Goal: Transaction & Acquisition: Subscribe to service/newsletter

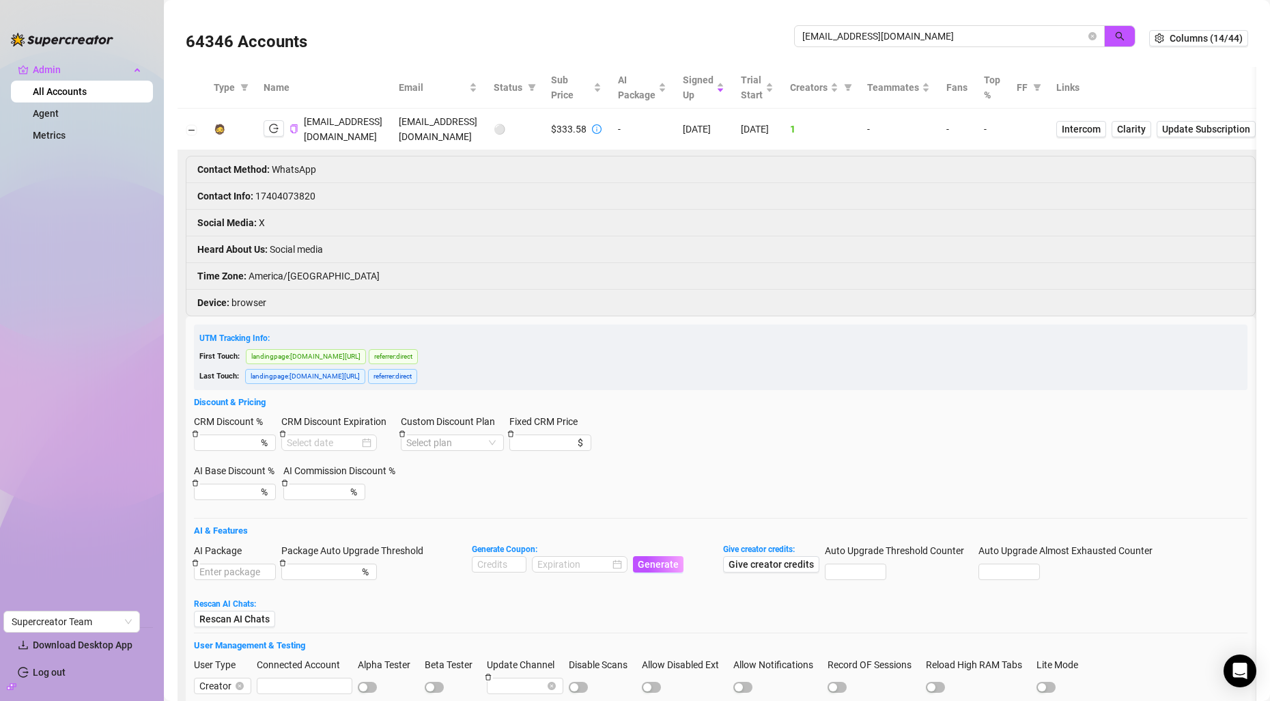
type input "[EMAIL_ADDRESS][DOMAIN_NAME]"
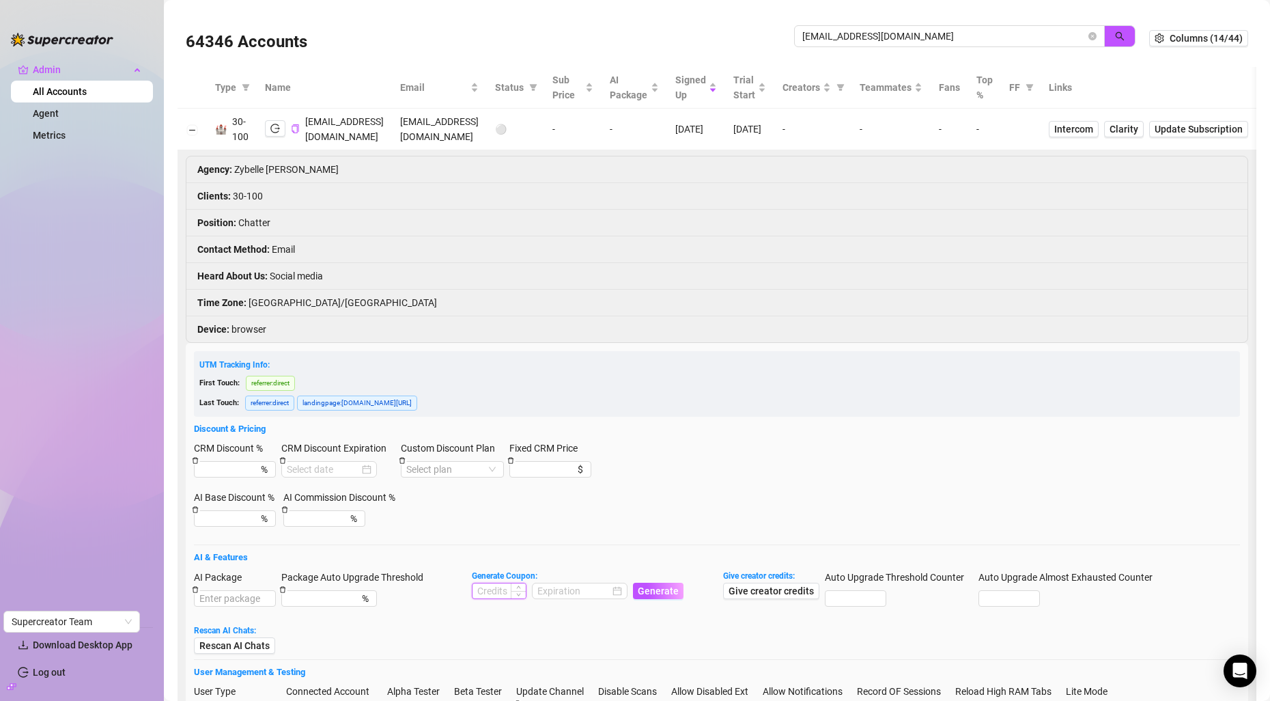
click at [495, 598] on input at bounding box center [499, 590] width 53 height 15
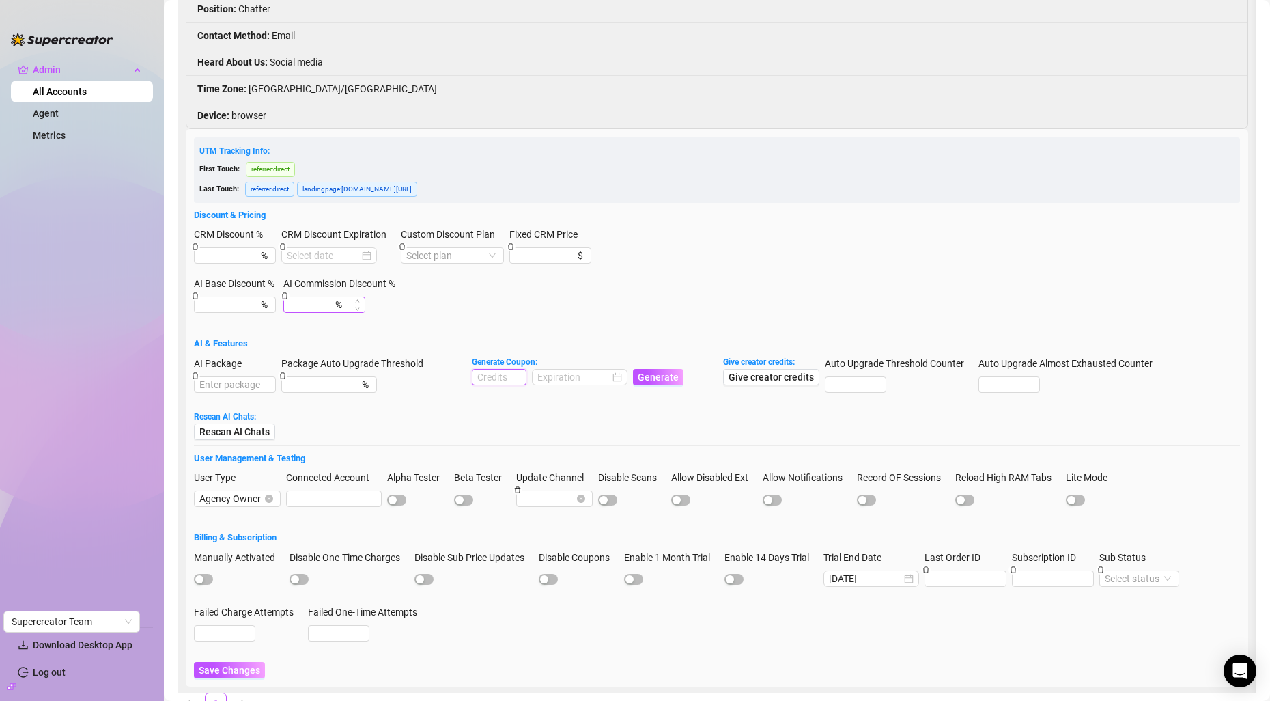
scroll to position [238, 0]
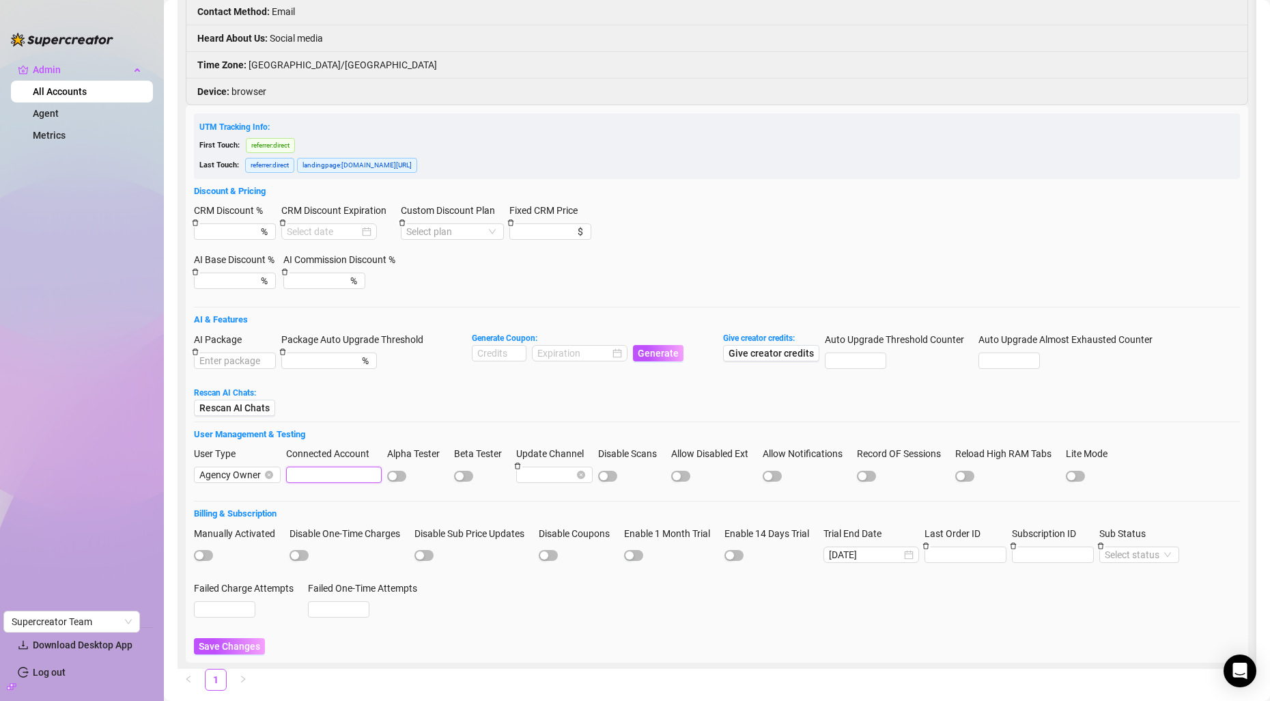
click at [327, 466] on input "Connected Account" at bounding box center [334, 474] width 96 height 16
paste input "23XVoGdgeDa4S1Z1GIHdz2cZwgu2"
type input "23XVoGdgeDa4S1Z1GIHdz2cZwgu2"
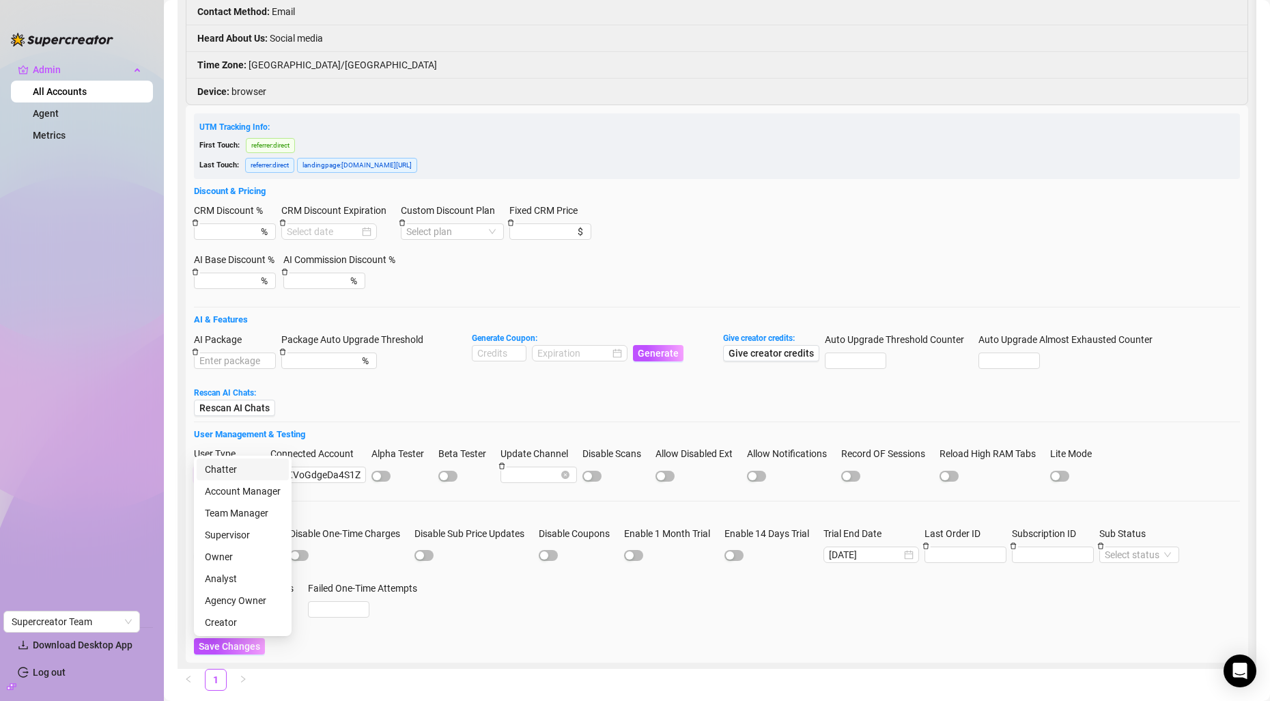
click at [235, 467] on input "User Type" at bounding box center [223, 474] width 48 height 15
click at [240, 477] on div "Chatter" at bounding box center [243, 469] width 92 height 22
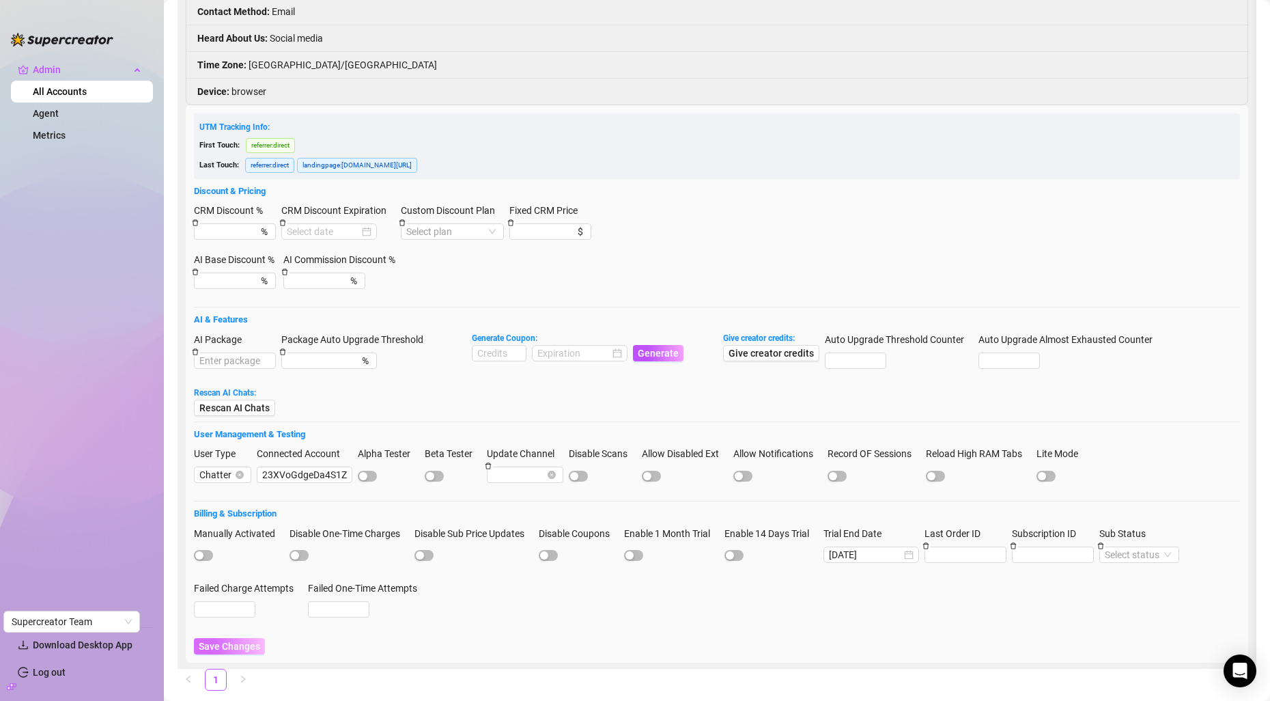
click at [231, 641] on span "Save Changes" at bounding box center [229, 646] width 61 height 11
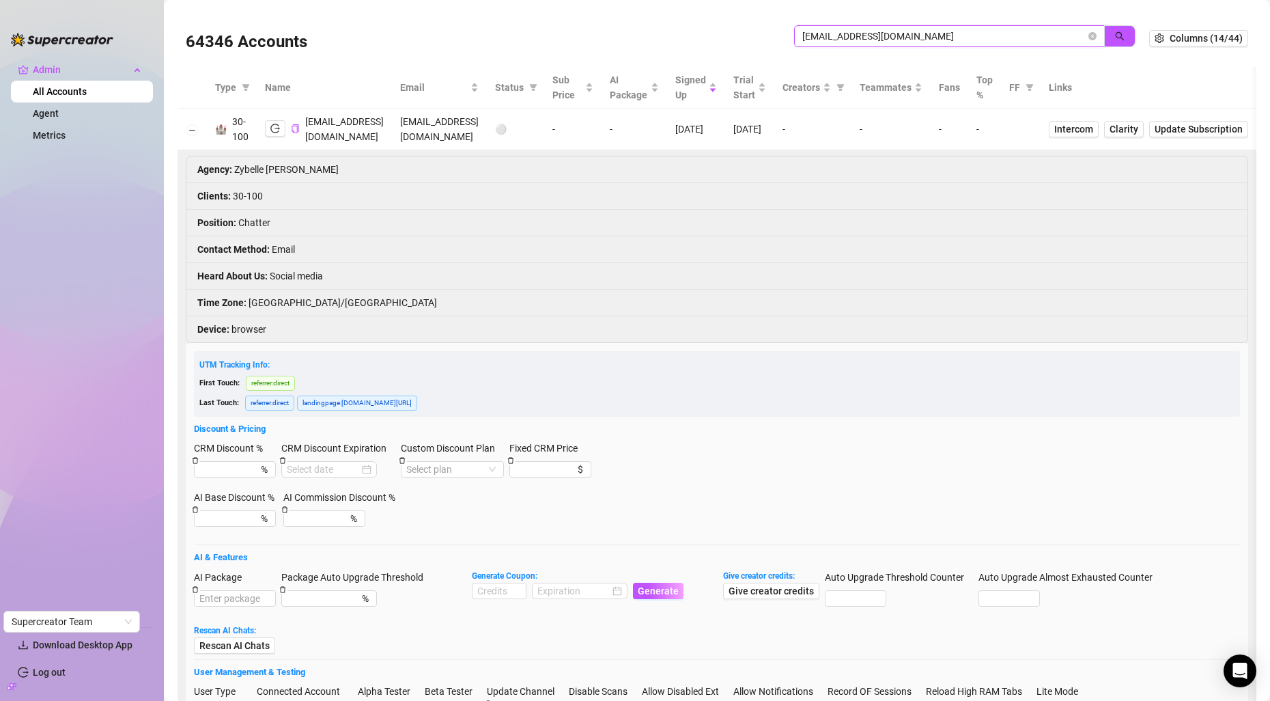
click at [872, 36] on input "zybelleprado@creatorsinc.com" at bounding box center [944, 36] width 283 height 15
paste input "airahalba"
type input "airahalba@creatorsinc.com"
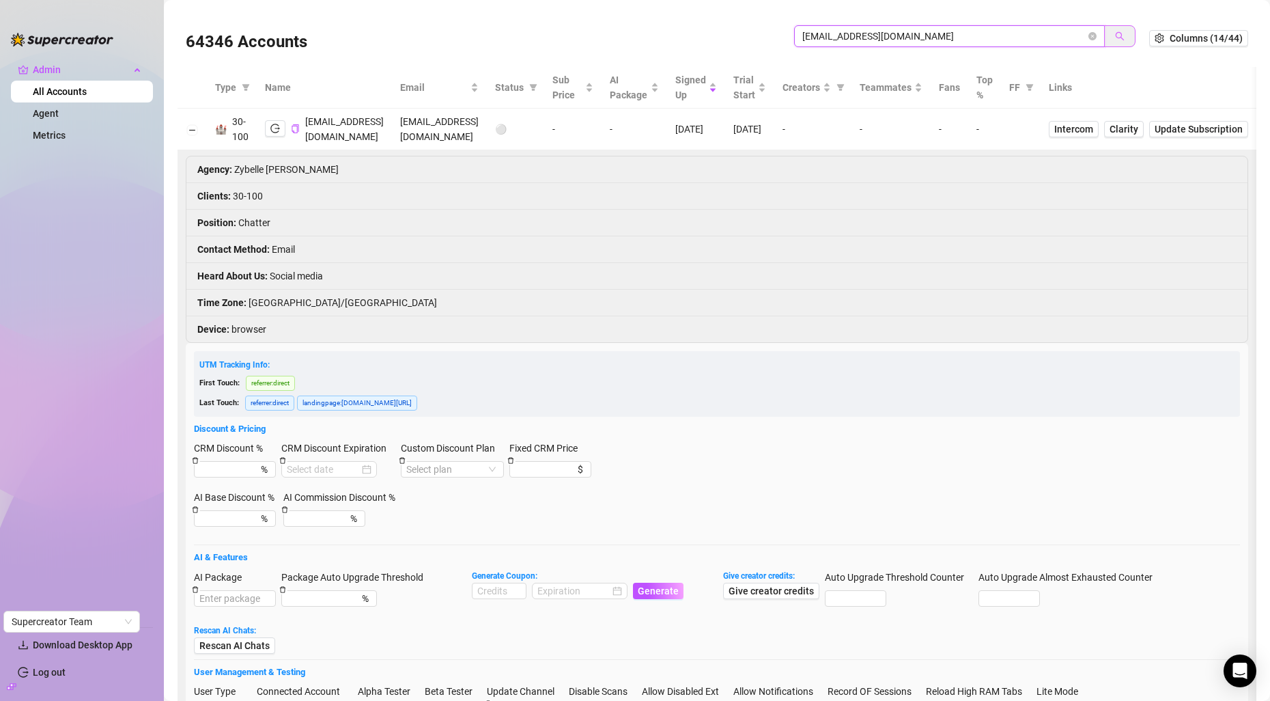
click at [1116, 38] on icon "search" at bounding box center [1120, 36] width 10 height 10
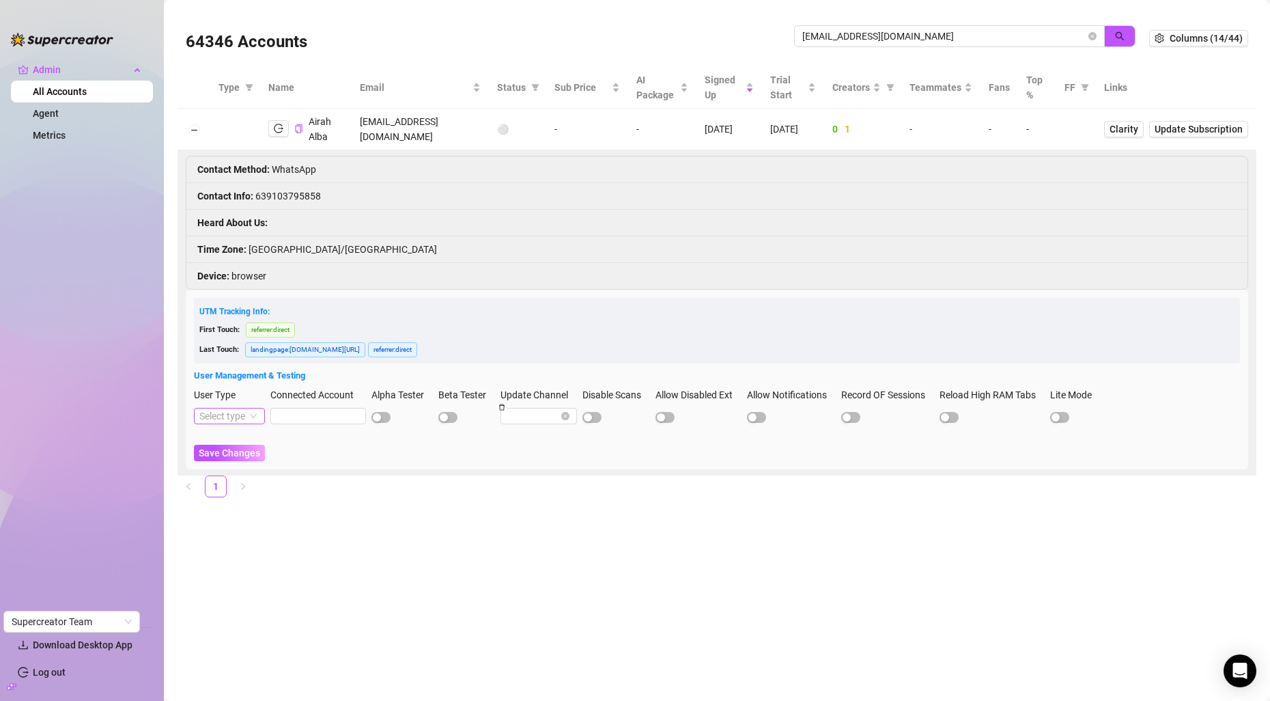
click at [242, 423] on input "User Type" at bounding box center [223, 415] width 48 height 15
click at [266, 443] on div "Chatter" at bounding box center [243, 443] width 76 height 15
click at [337, 421] on input "Connected Account" at bounding box center [305, 416] width 96 height 16
paste input "23XVoGdgeDa4S1Z1GIHdz2cZwgu2"
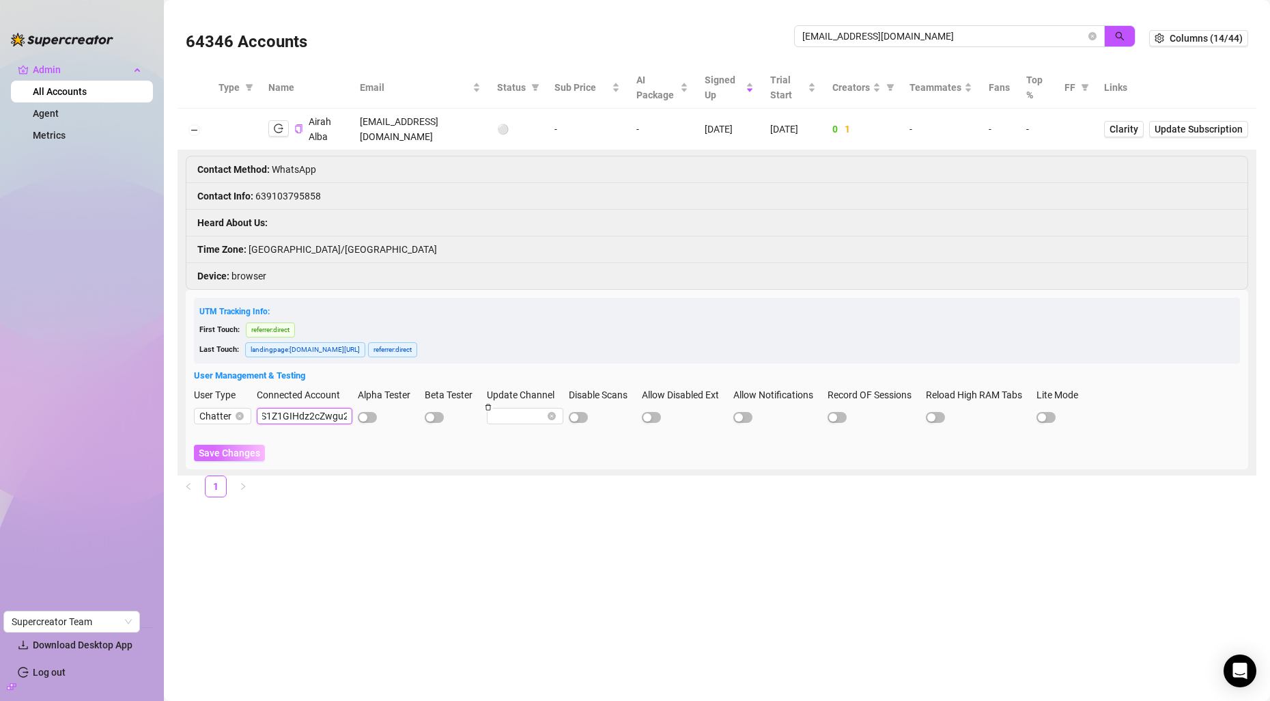
type input "23XVoGdgeDa4S1Z1GIHdz2cZwgu2"
click at [251, 453] on span "Save Changes" at bounding box center [229, 452] width 61 height 11
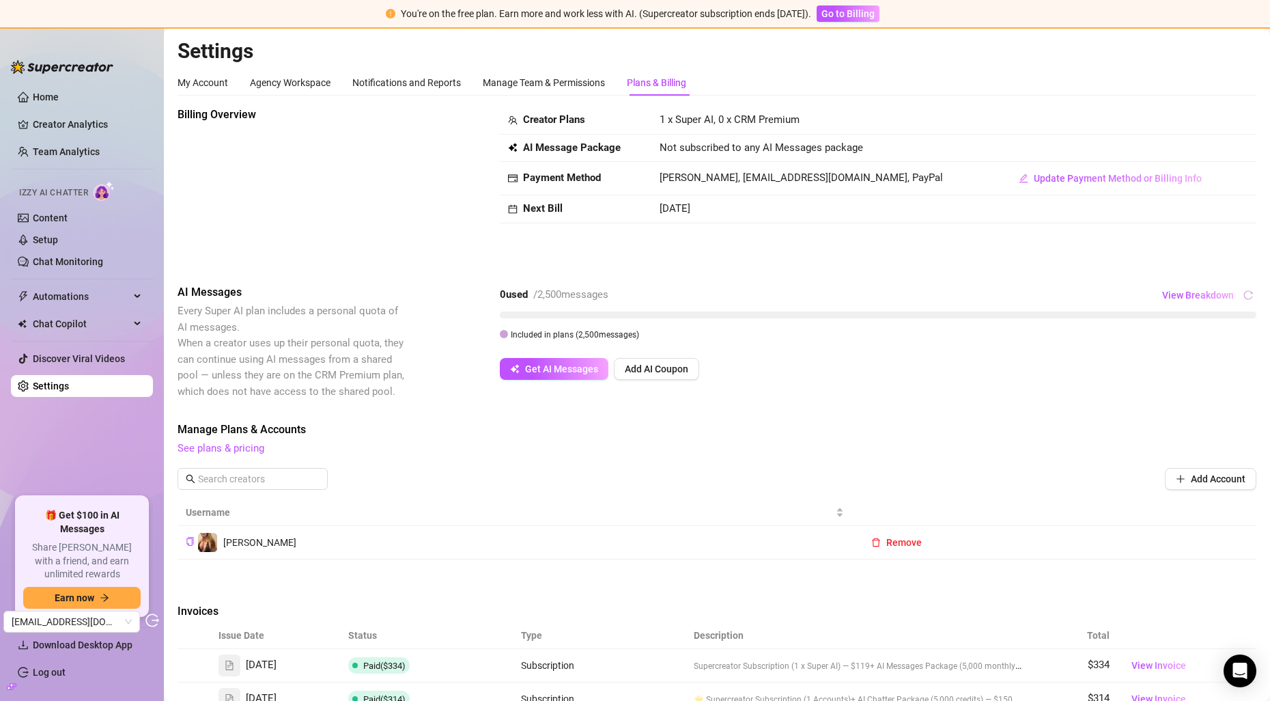
scroll to position [66, 0]
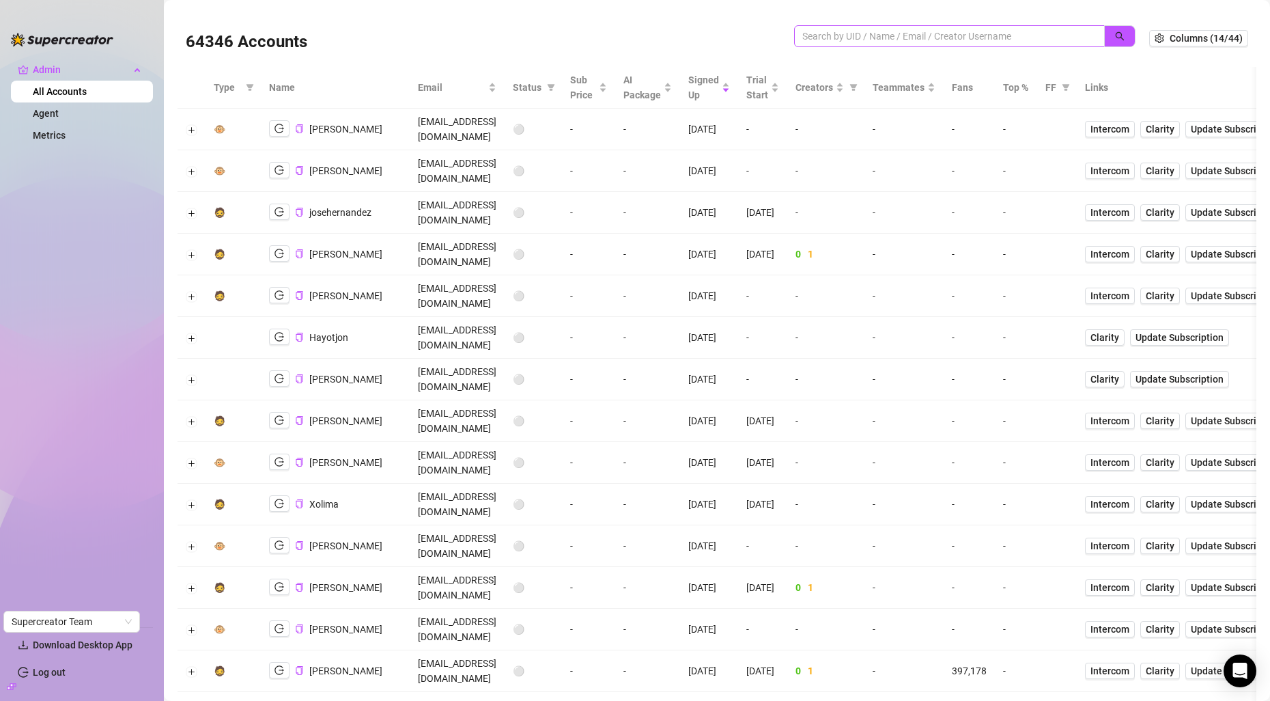
click at [953, 27] on span at bounding box center [949, 36] width 311 height 22
click at [953, 29] on input "search" at bounding box center [944, 36] width 283 height 15
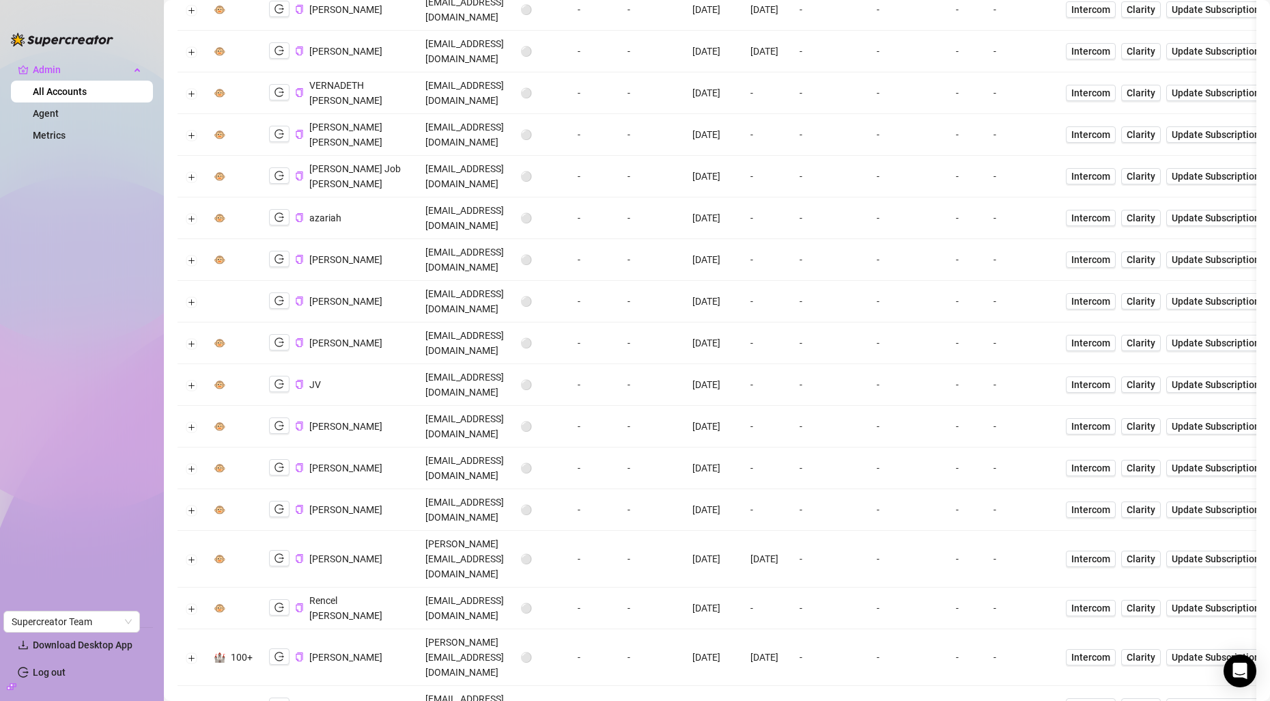
scroll to position [1858, 0]
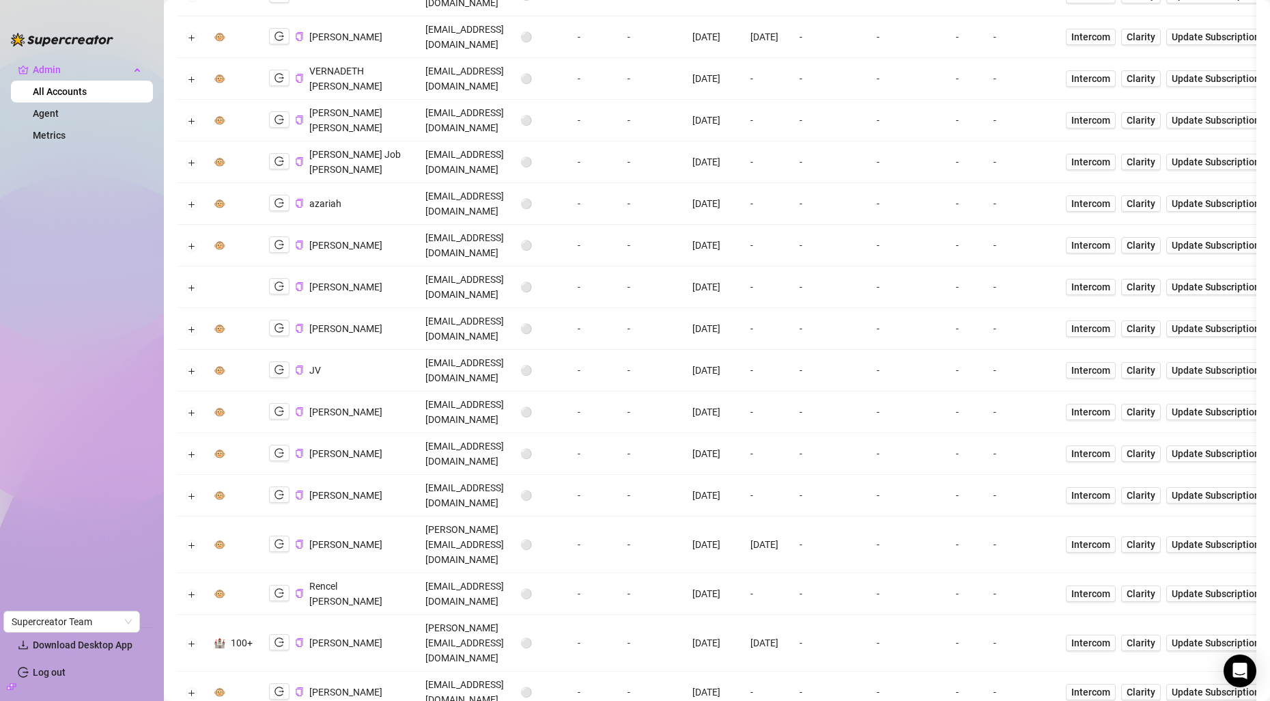
scroll to position [1965, 0]
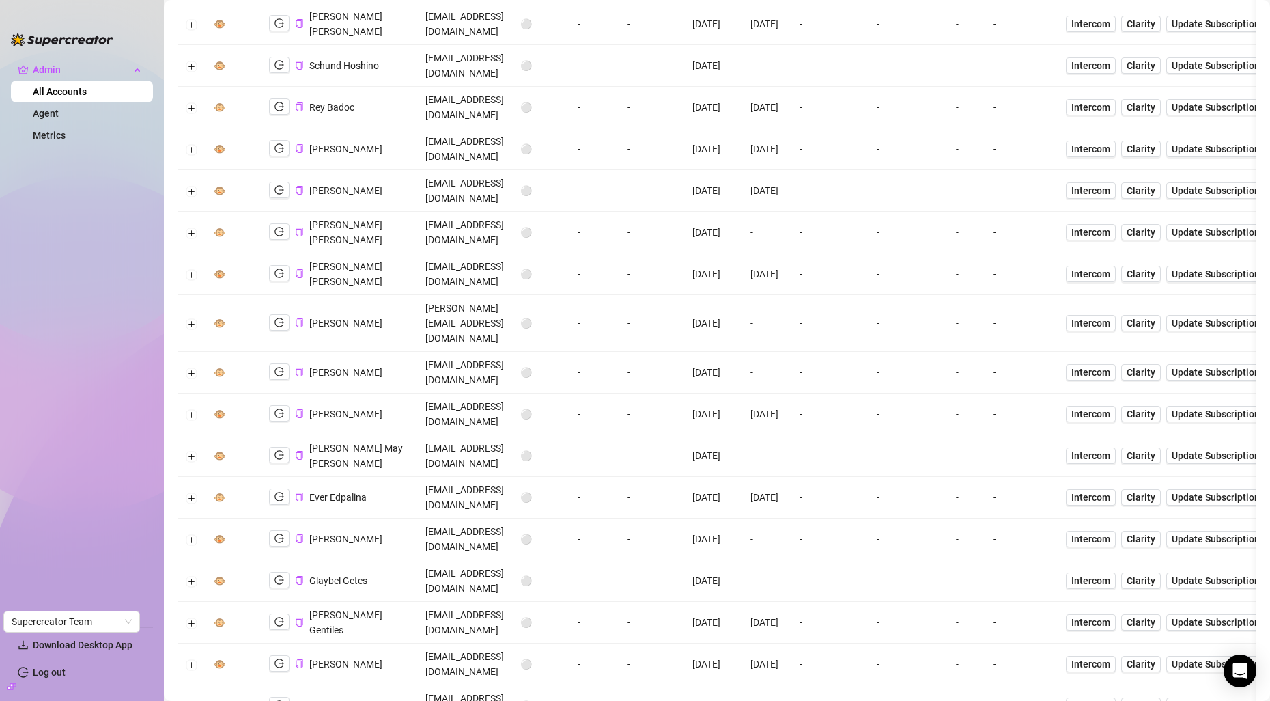
scroll to position [0, 0]
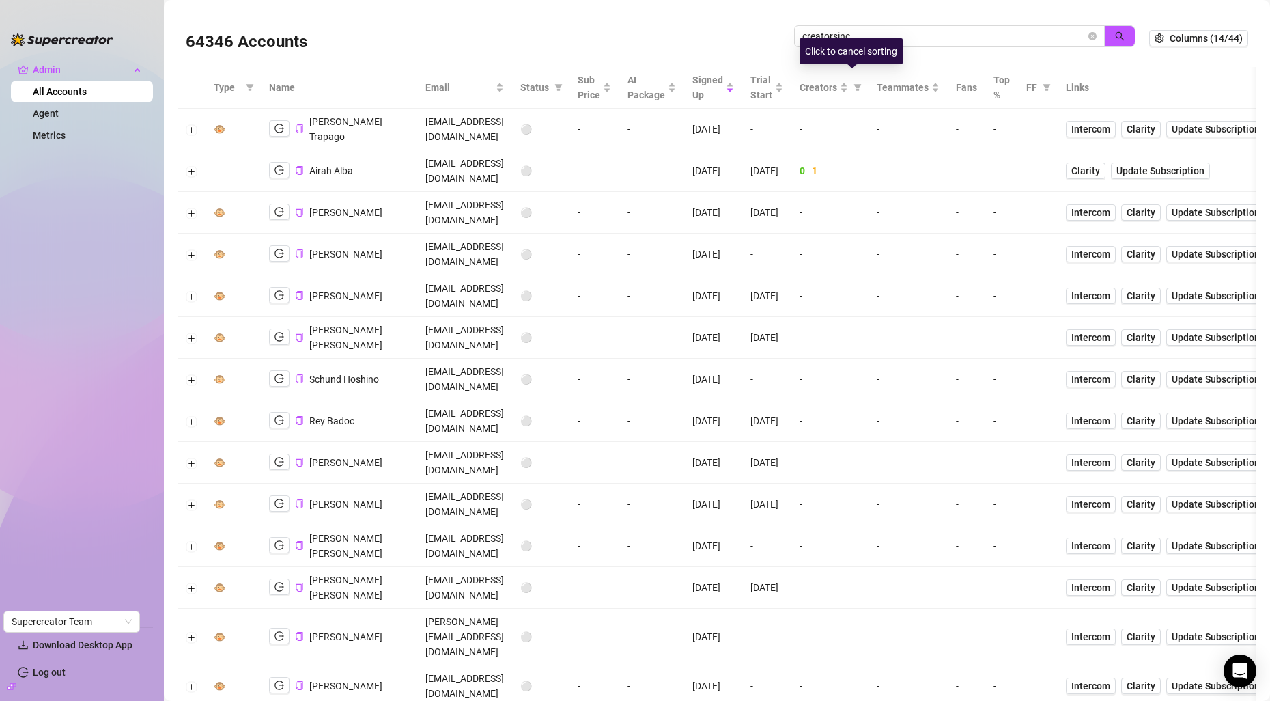
click at [897, 40] on div "Click to cancel sorting" at bounding box center [851, 51] width 103 height 26
click at [920, 31] on input "creatorsinc" at bounding box center [944, 36] width 283 height 15
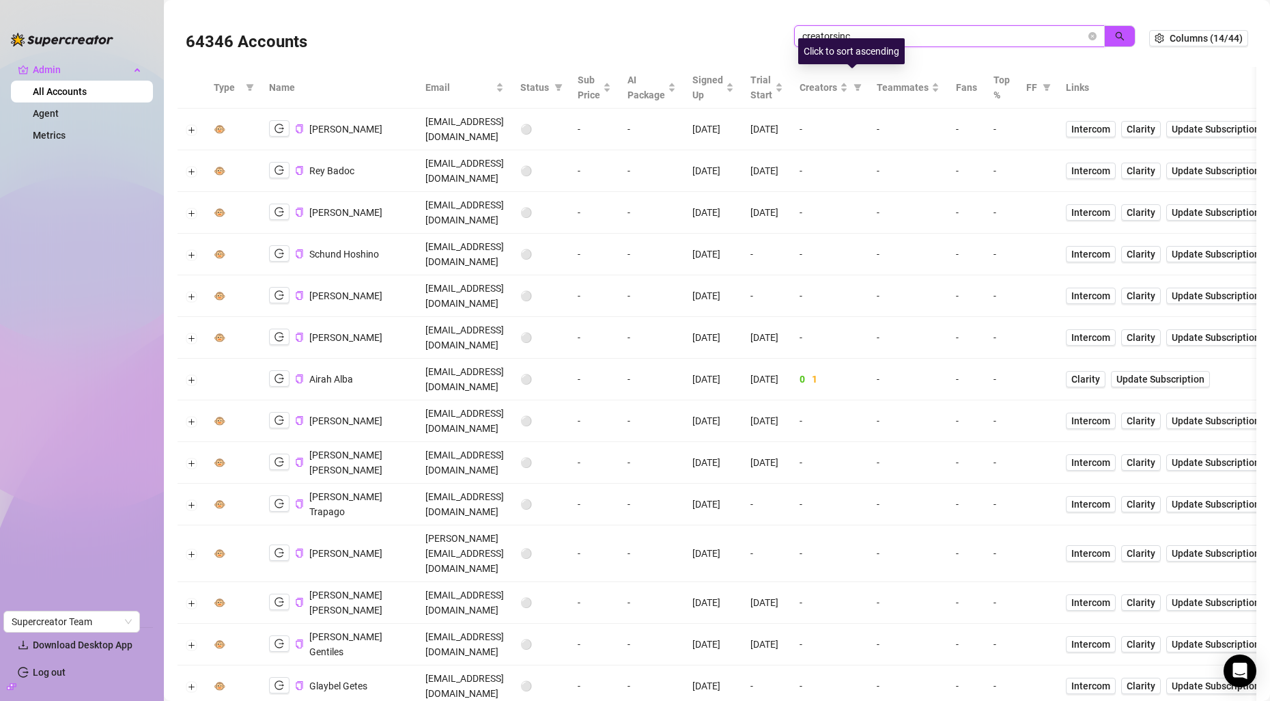
click at [920, 31] on input "creatorsinc" at bounding box center [944, 36] width 283 height 15
paste input "23XVoGdgeDa4S1Z1GIHdz2cZwgu2"
type input "23XVoGdgeDa4S1Z1GIHdz2cZwgu2"
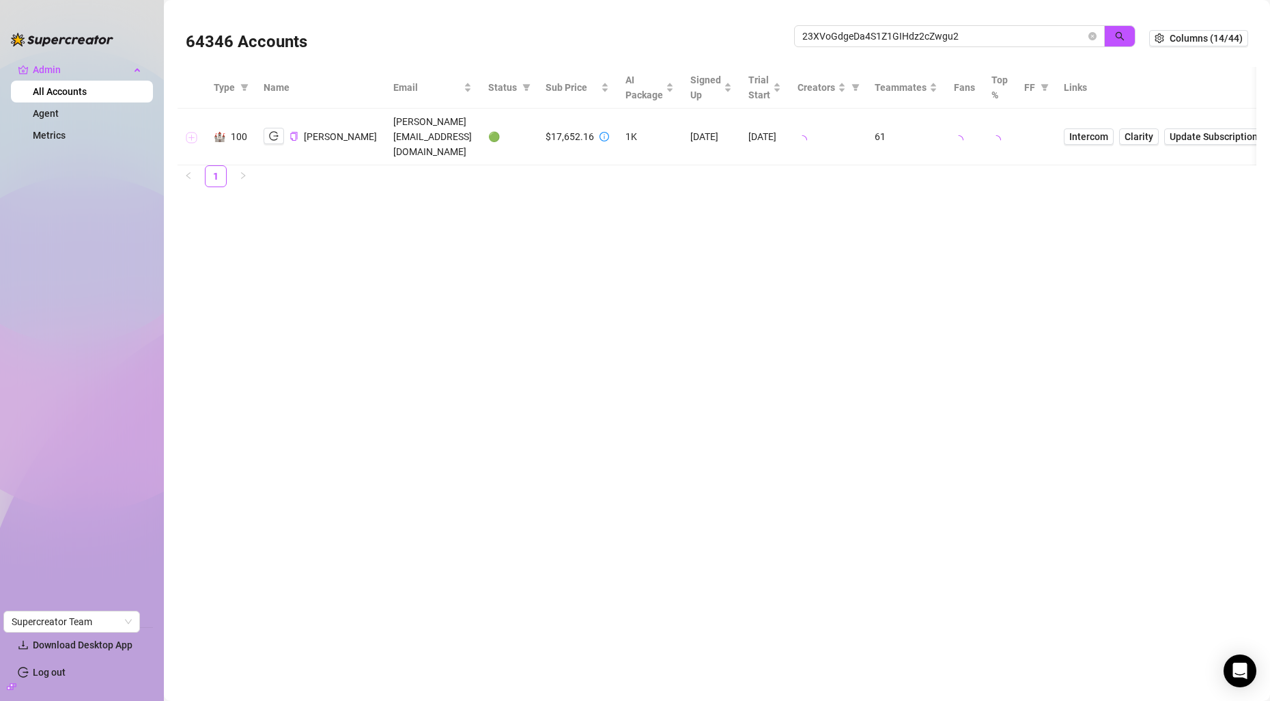
click at [193, 132] on button "Expand row" at bounding box center [191, 137] width 11 height 11
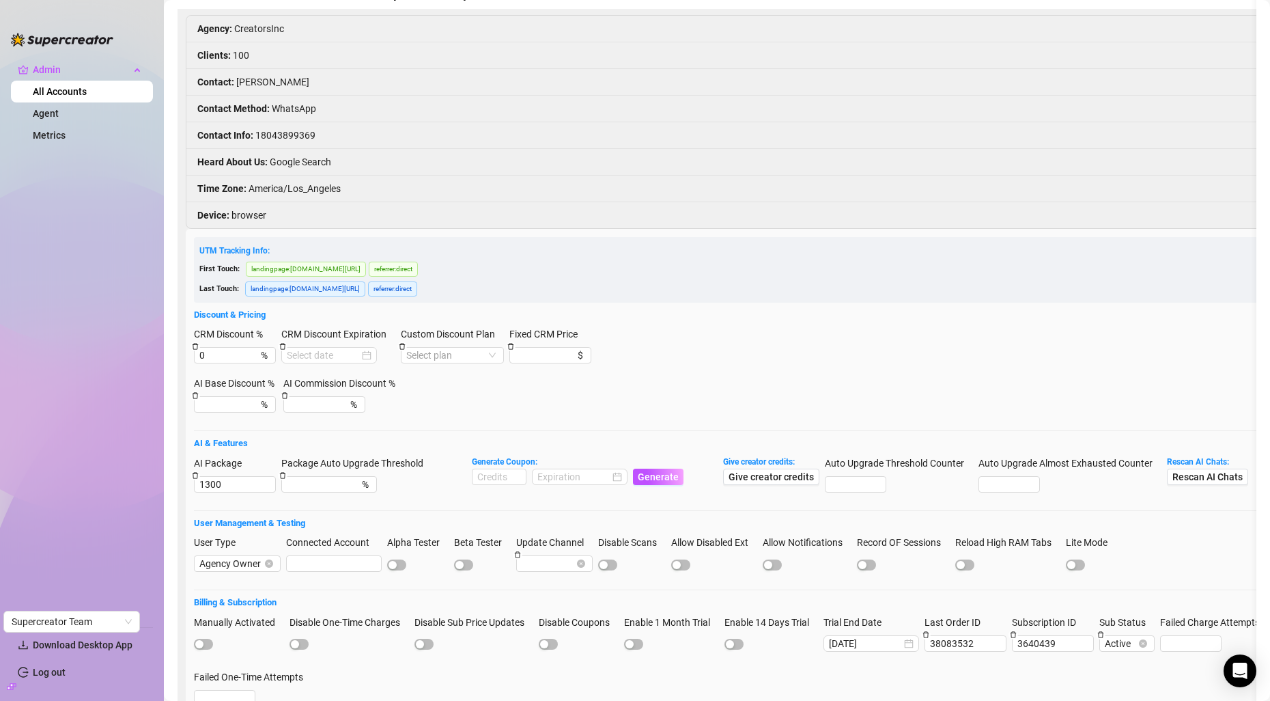
scroll to position [206, 0]
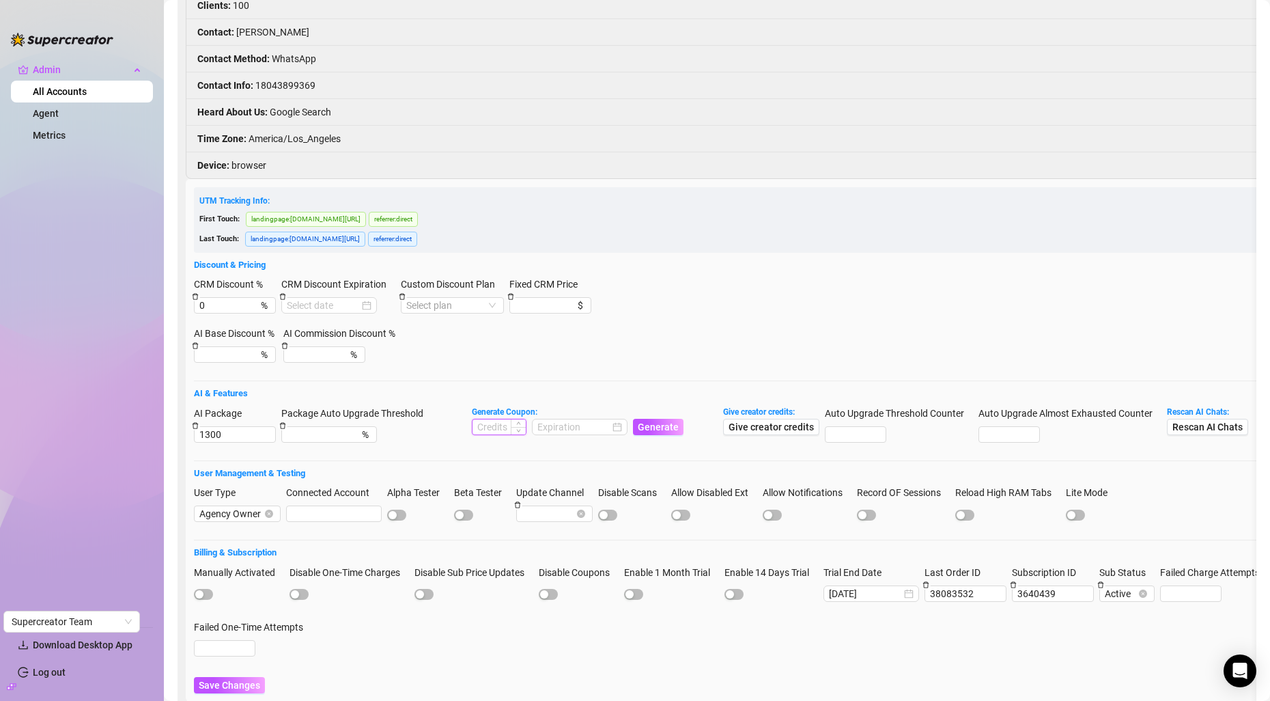
click at [484, 419] on input at bounding box center [499, 426] width 53 height 15
click at [617, 419] on div at bounding box center [580, 426] width 85 height 15
type input "1000"
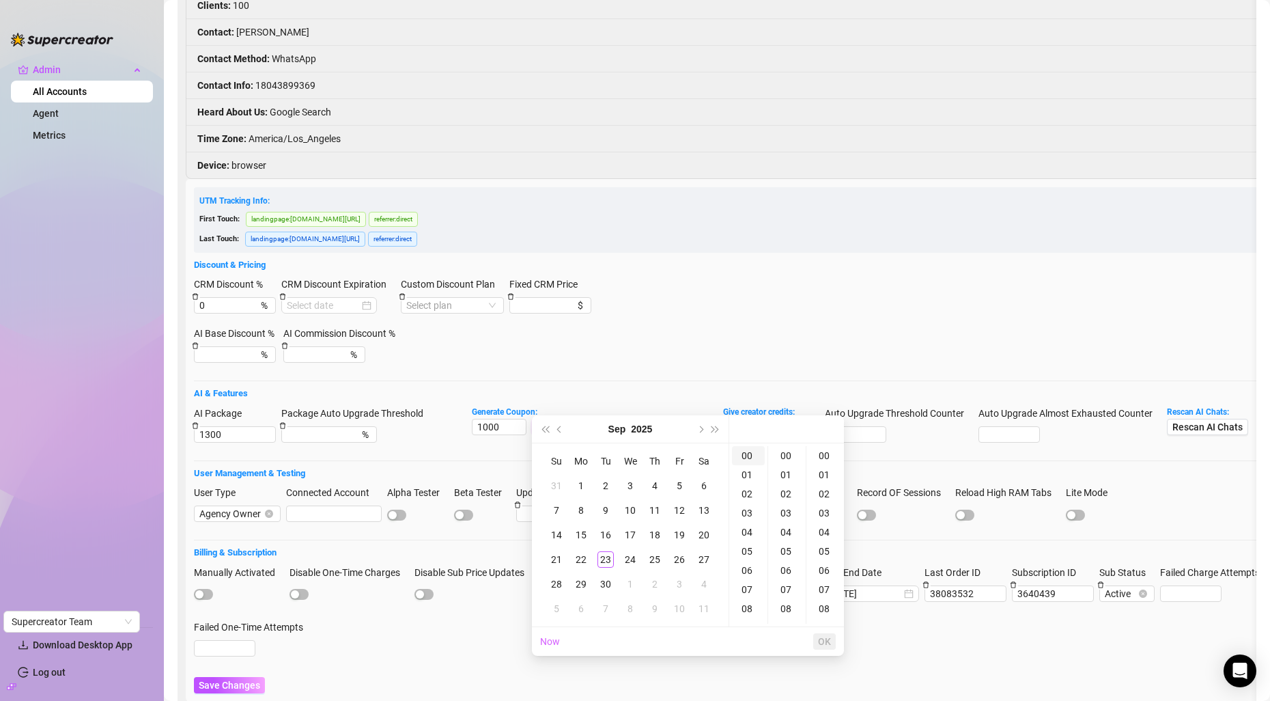
type input "2025-09-23 00:00:00"
click at [699, 428] on span "Next month (PageDown)" at bounding box center [700, 429] width 7 height 7
click at [711, 562] on div "25" at bounding box center [704, 559] width 16 height 16
click at [656, 561] on div "23" at bounding box center [655, 559] width 16 height 16
click at [816, 611] on div "08" at bounding box center [825, 608] width 33 height 19
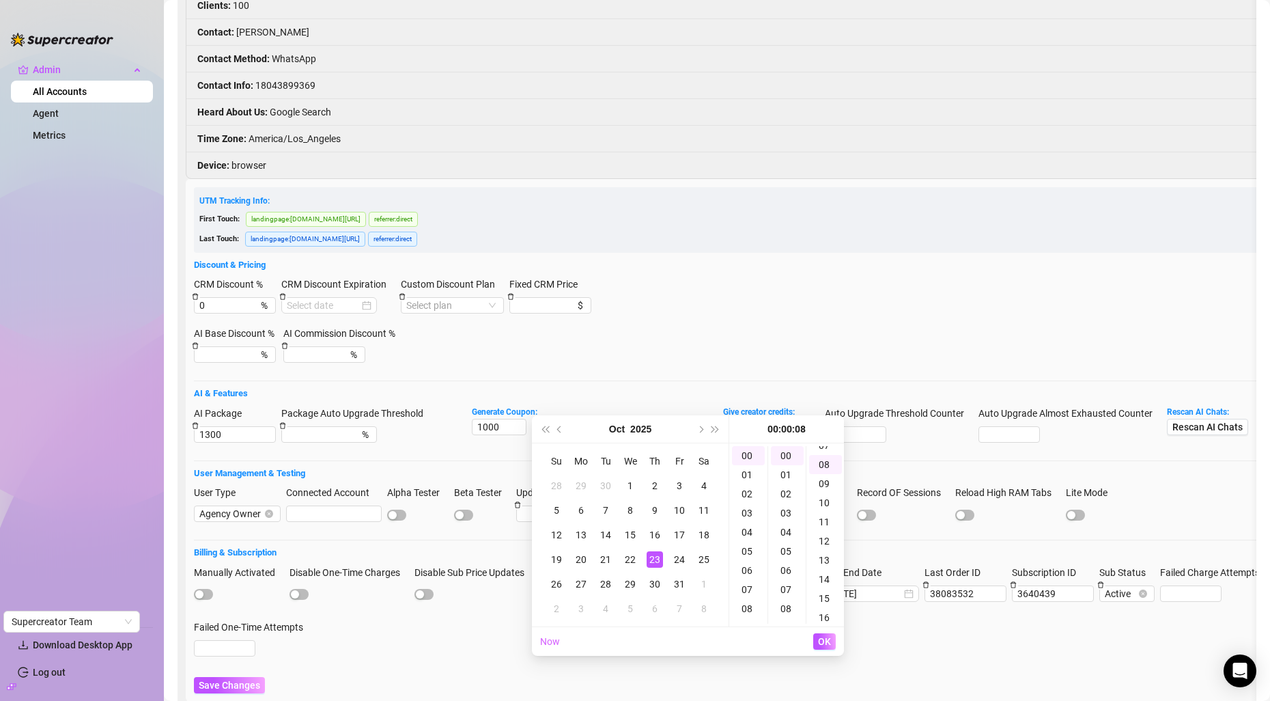
scroll to position [153, 0]
type input "2025-10-23 00:00:08"
click at [820, 643] on span "OK" at bounding box center [824, 641] width 13 height 11
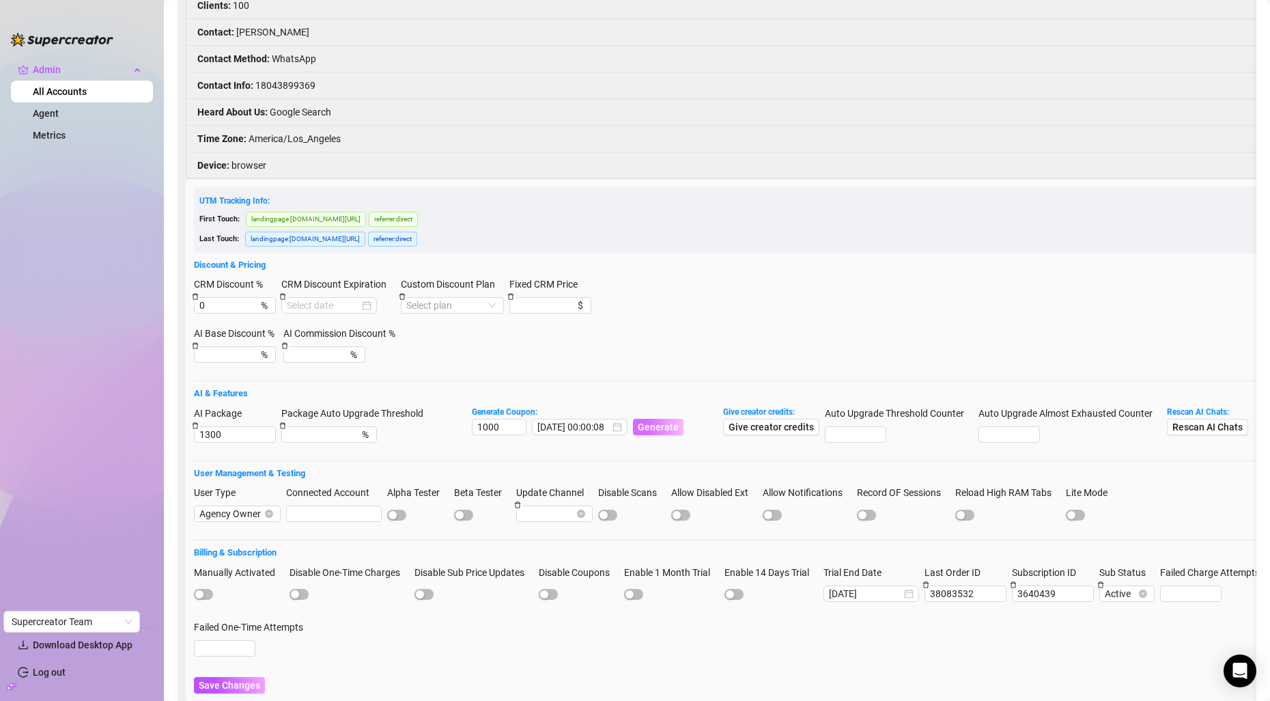
click at [650, 421] on span "Generate" at bounding box center [658, 426] width 41 height 11
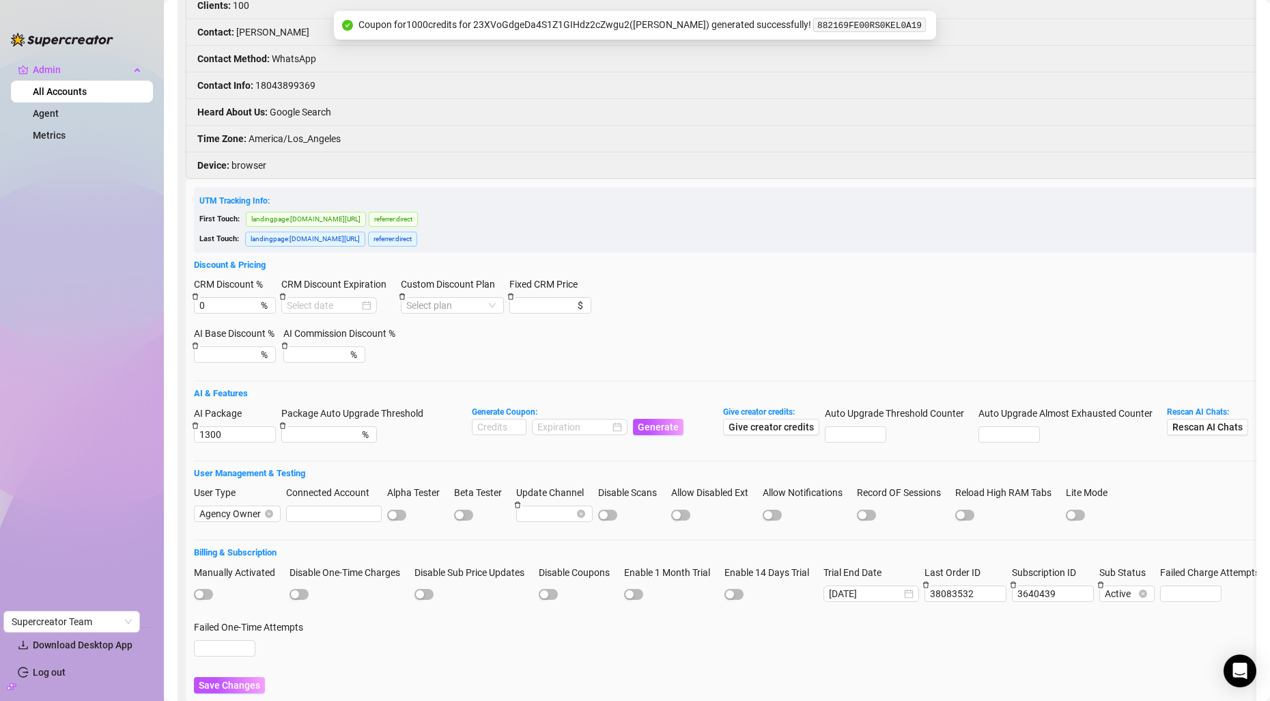
click at [863, 25] on code "882169FE00RS0KEL0A19" at bounding box center [869, 25] width 113 height 14
copy code "882169FE00RS0KEL0A19"
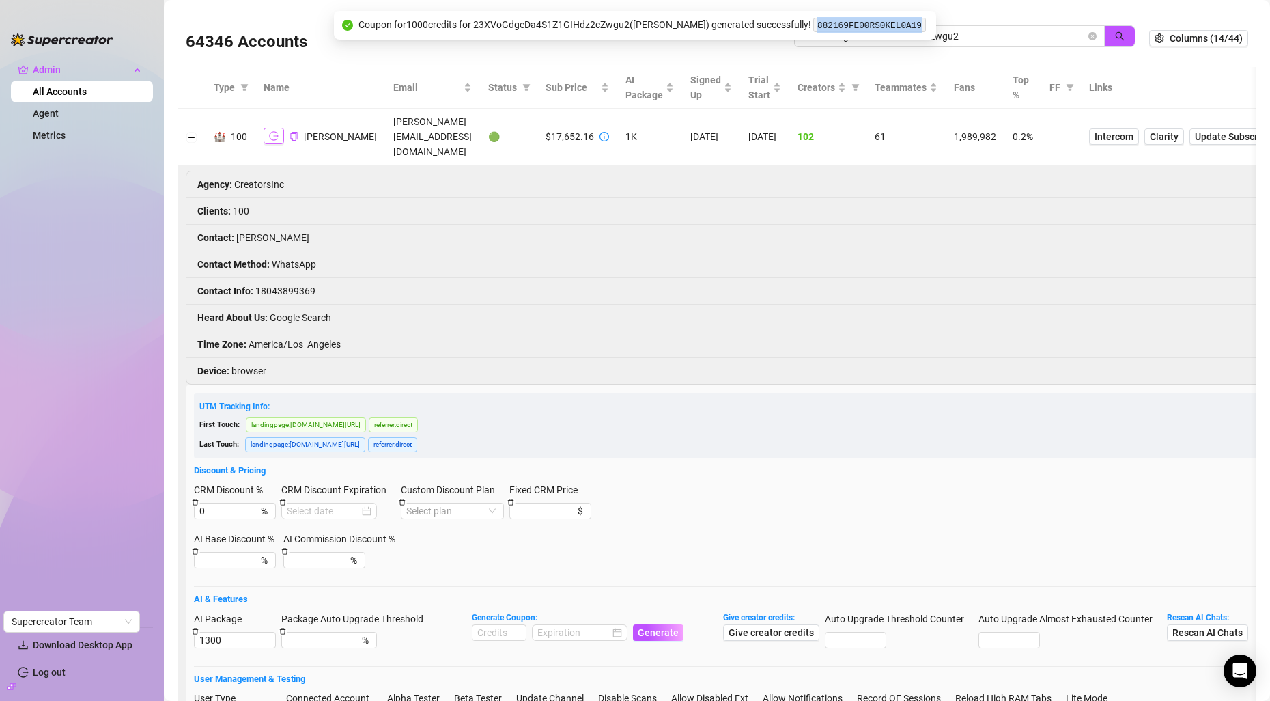
click at [277, 132] on icon "logout" at bounding box center [274, 136] width 10 height 9
click at [484, 625] on input at bounding box center [499, 632] width 53 height 15
paste input "100.000"
type input "100"
click at [589, 625] on input at bounding box center [574, 632] width 72 height 15
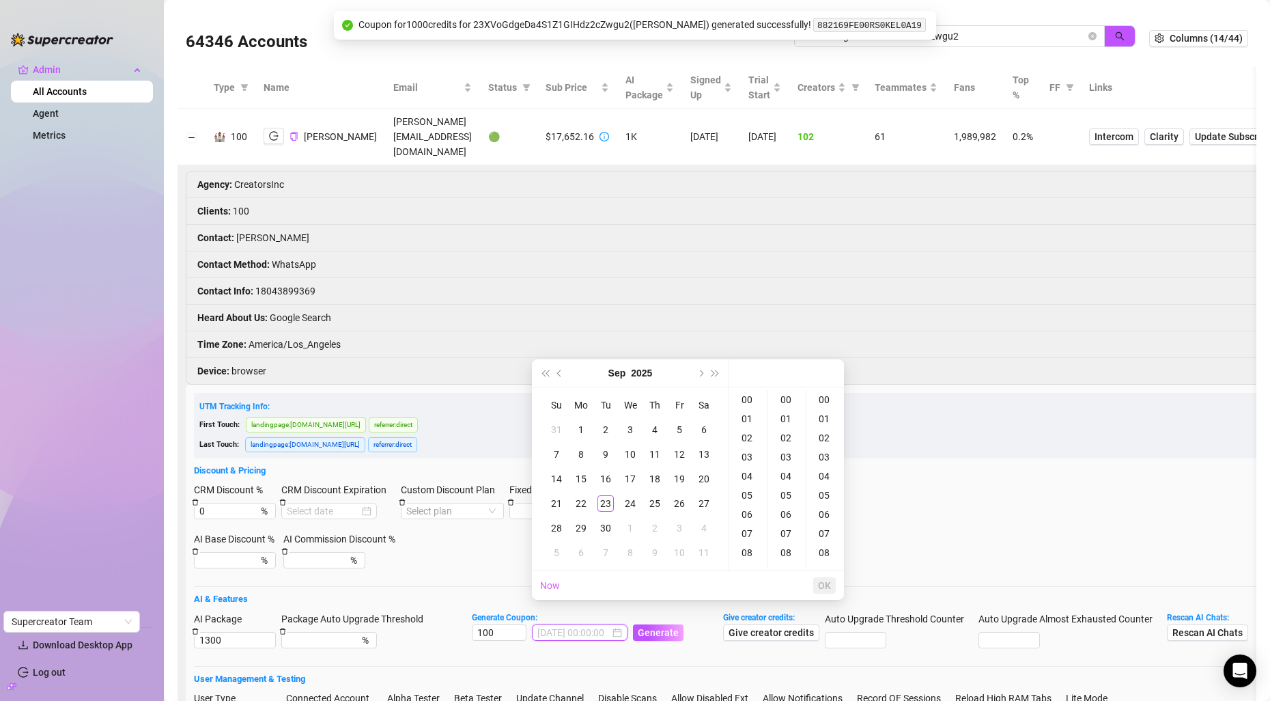
type input "2025-09-05 00:00:00"
click at [700, 376] on button "Next month (PageDown)" at bounding box center [700, 372] width 15 height 27
click at [660, 505] on div "23" at bounding box center [655, 503] width 16 height 16
click at [828, 549] on div "08" at bounding box center [825, 552] width 33 height 19
type input "2025-10-23 00:00:08"
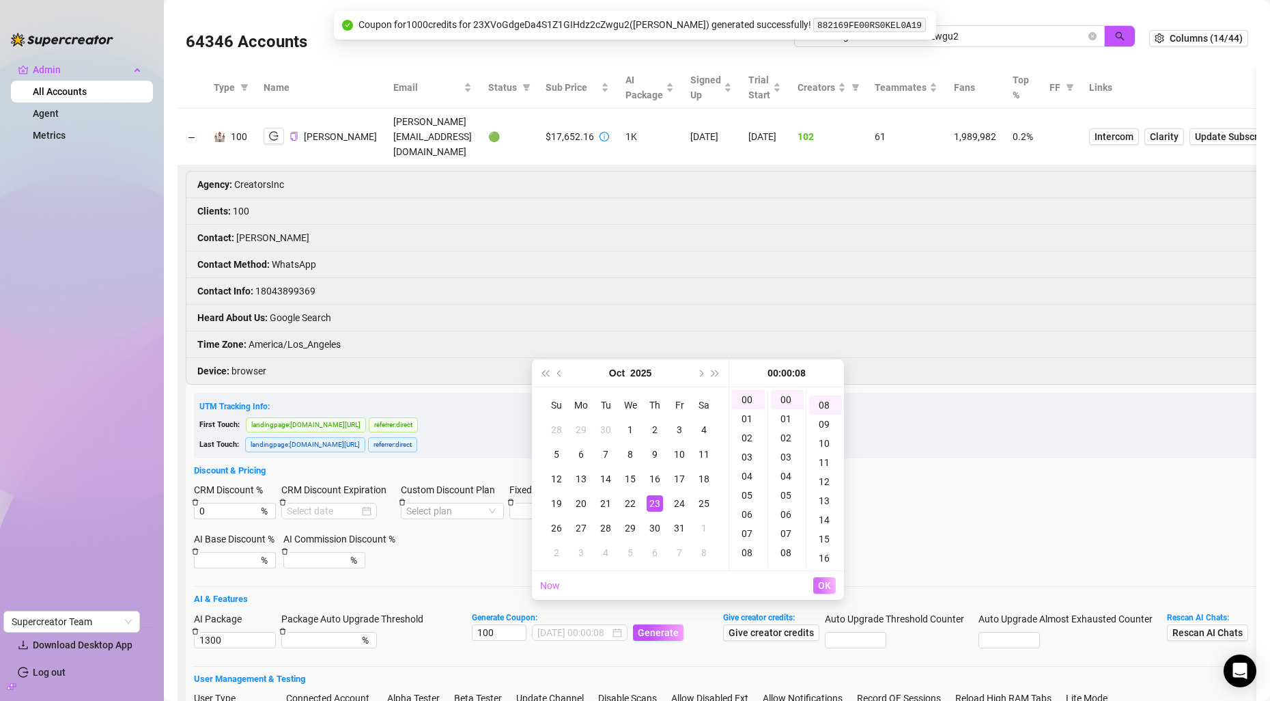
scroll to position [153, 0]
click at [828, 585] on span "OK" at bounding box center [824, 585] width 13 height 11
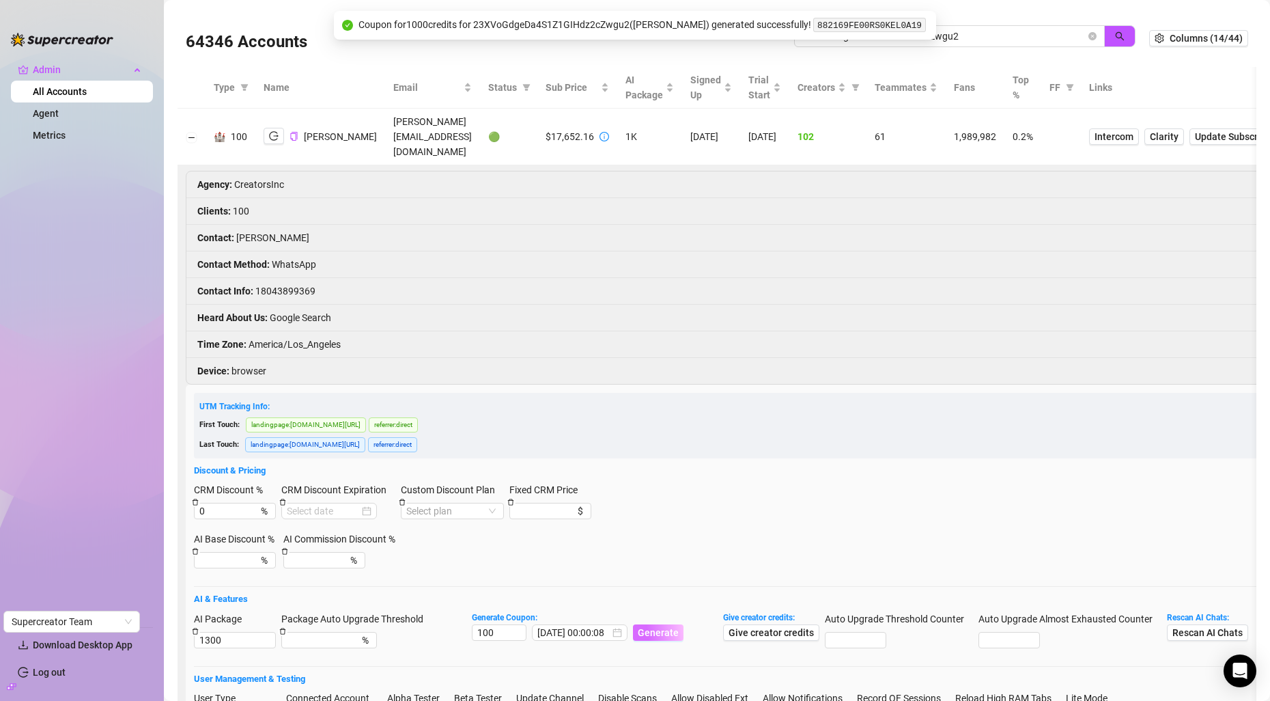
click at [671, 627] on span "Generate" at bounding box center [658, 632] width 41 height 11
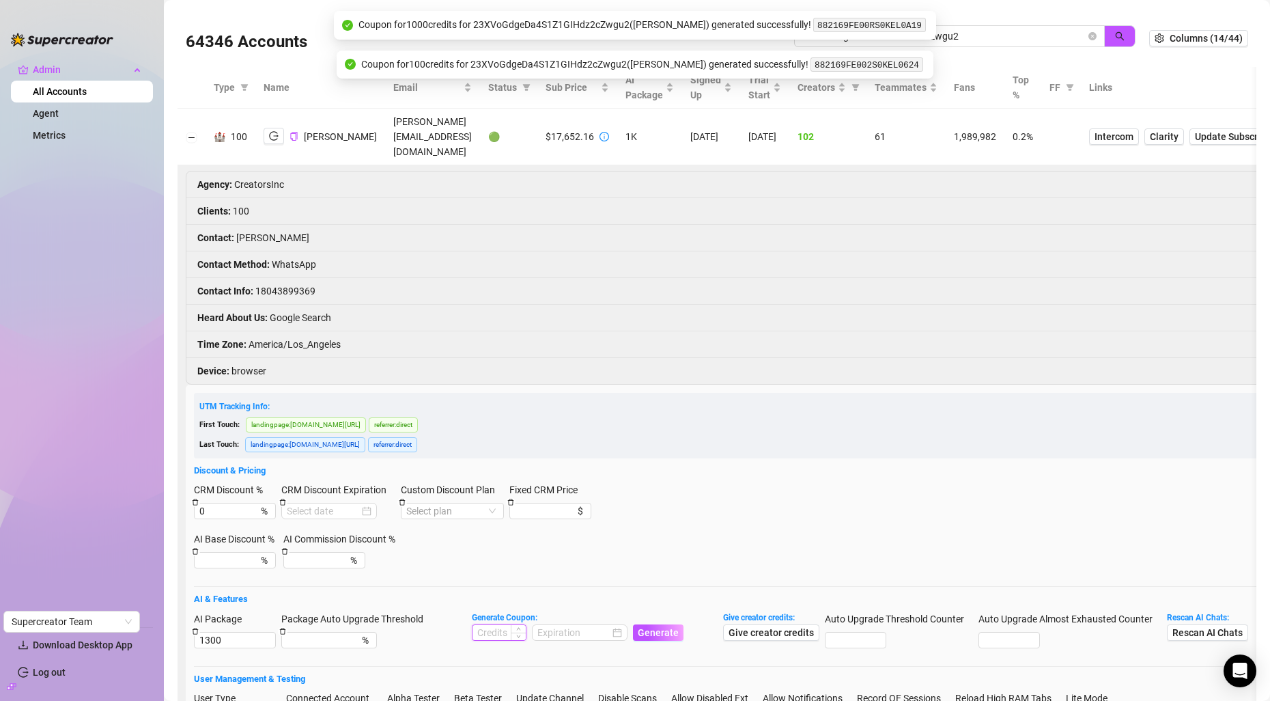
click at [502, 625] on input at bounding box center [499, 632] width 53 height 15
paste input "100.000"
click at [499, 625] on input "100.000" at bounding box center [499, 632] width 53 height 15
click at [620, 625] on div at bounding box center [580, 632] width 85 height 15
type input "100000"
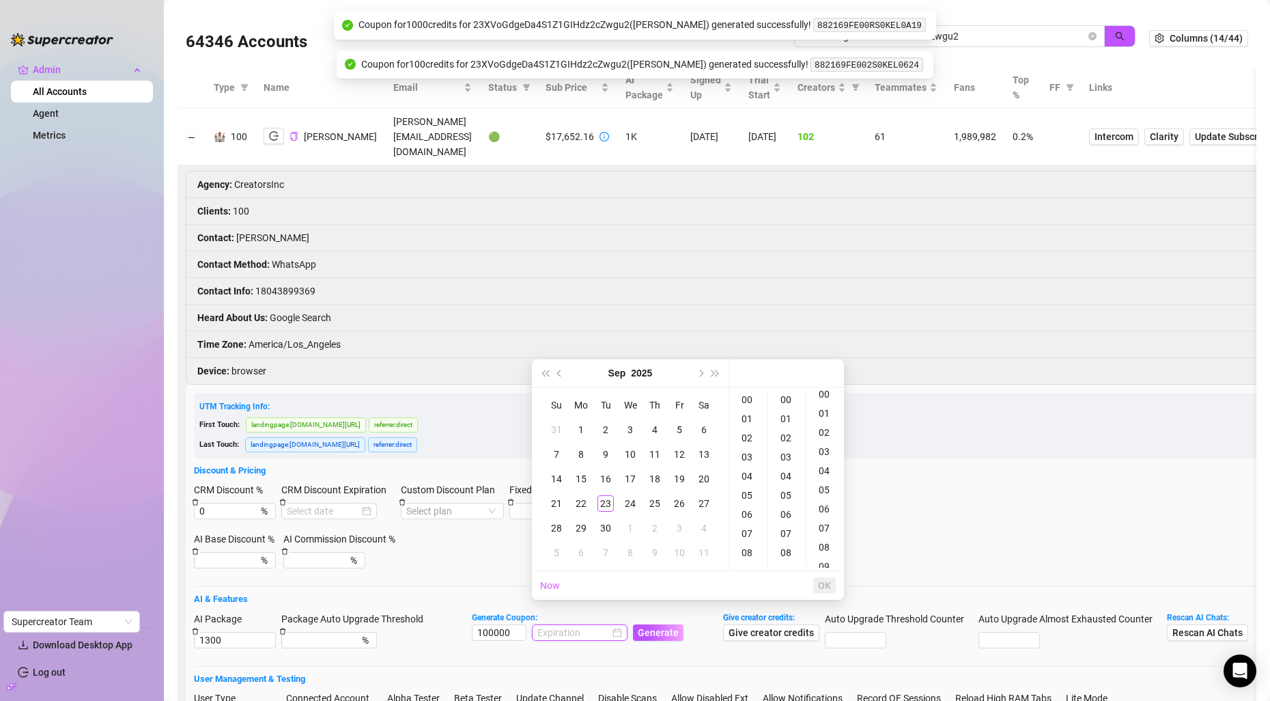
scroll to position [0, 0]
type input "2025-09-20 00:00:00"
click at [704, 375] on button "Next month (PageDown)" at bounding box center [700, 372] width 15 height 27
click at [650, 503] on div "23" at bounding box center [655, 503] width 16 height 16
type input "2025-10-23 00:00:00"
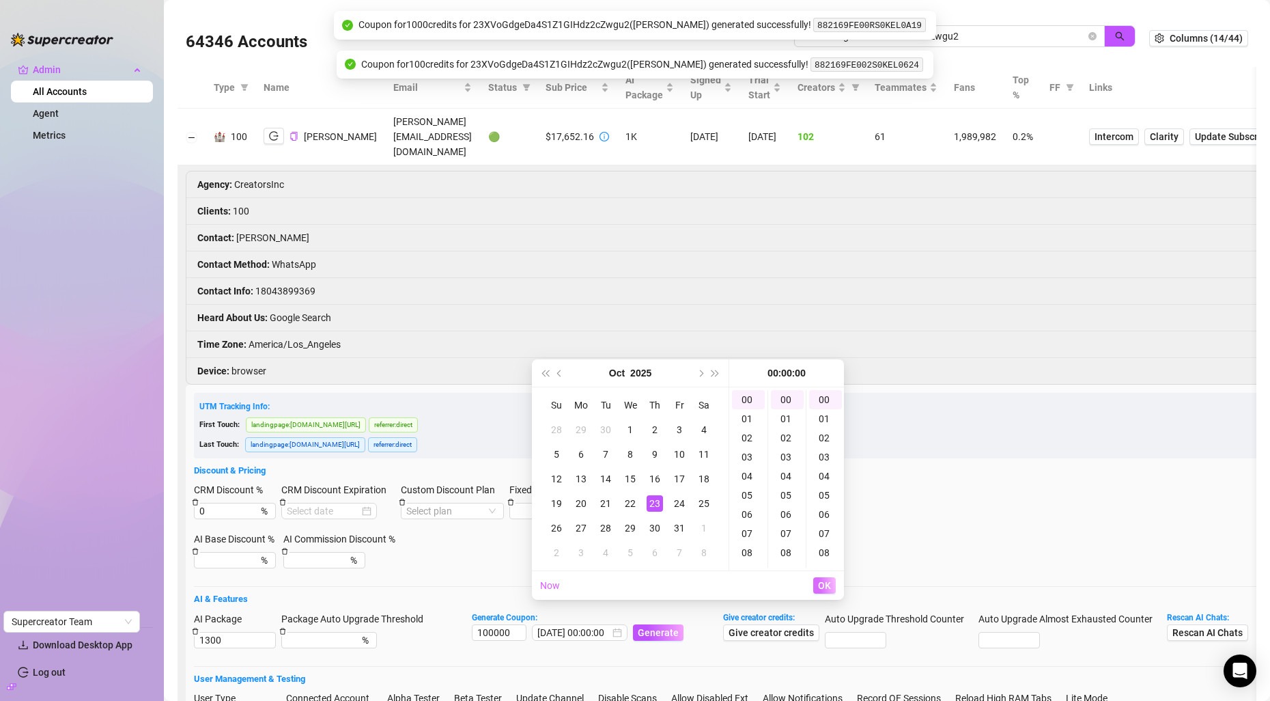
click at [820, 590] on span "OK" at bounding box center [824, 585] width 13 height 11
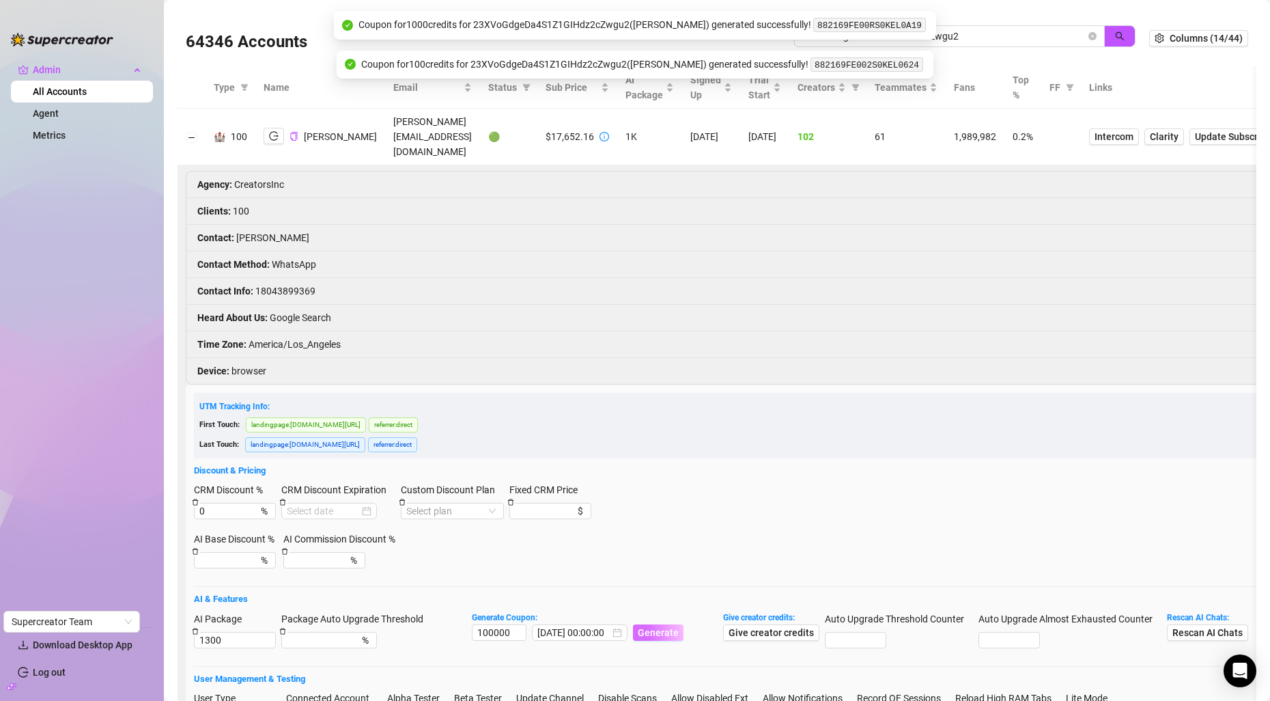
click at [665, 624] on button "Generate" at bounding box center [658, 632] width 51 height 16
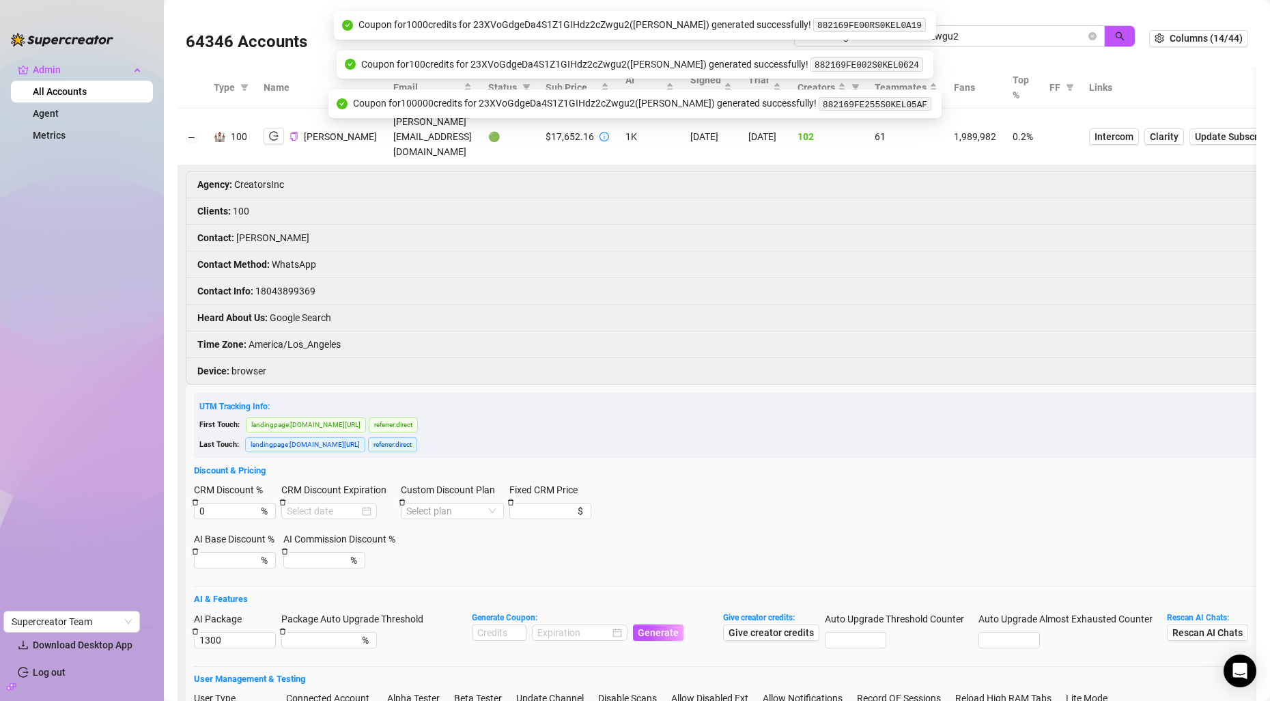
click at [878, 101] on code "882169FE255S0KEL05AF" at bounding box center [875, 104] width 113 height 14
copy code "882169FE255S0KEL05AF"
click at [297, 132] on icon "copy" at bounding box center [294, 136] width 9 height 9
click at [296, 132] on icon "copy" at bounding box center [294, 136] width 9 height 9
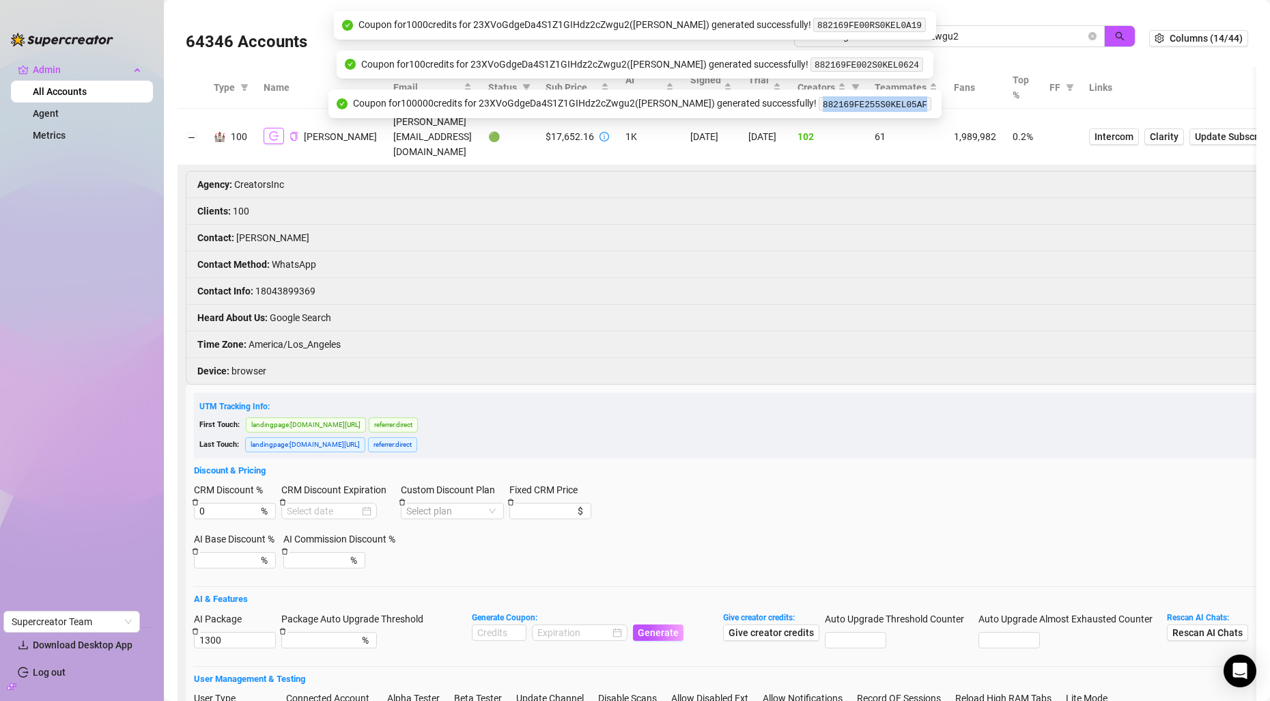
click at [277, 132] on icon "logout" at bounding box center [274, 136] width 10 height 9
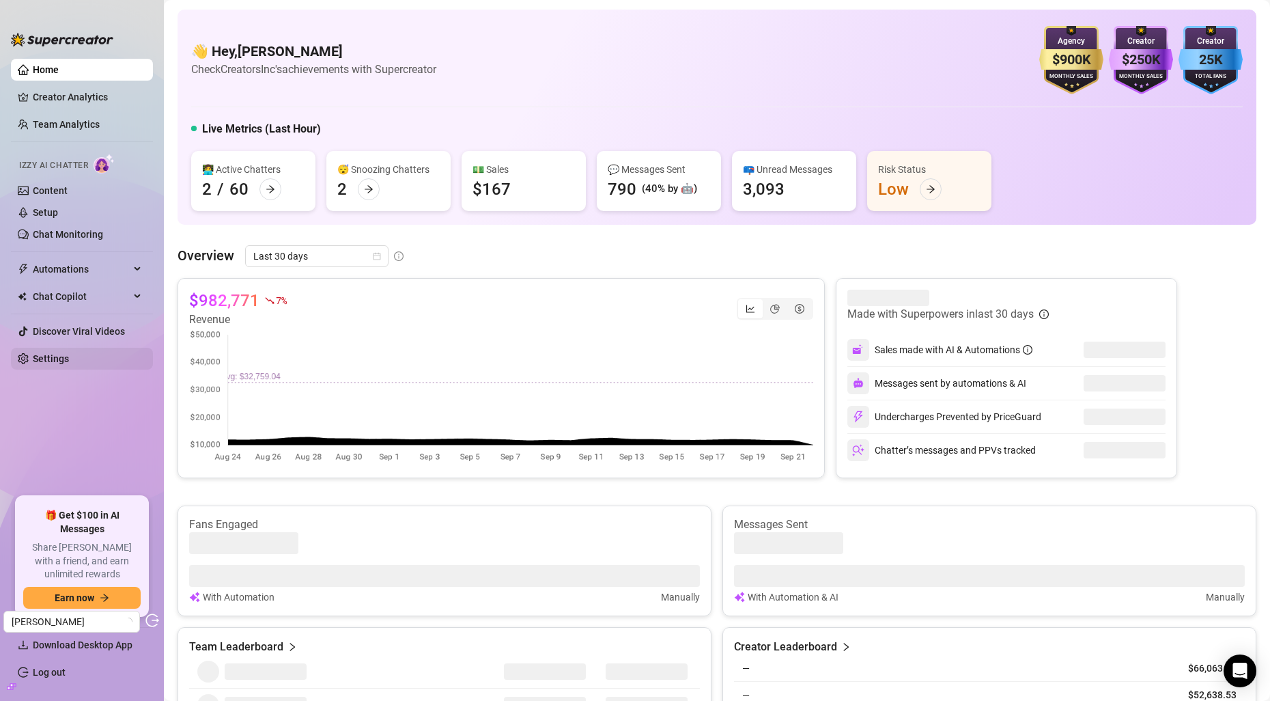
click at [60, 357] on link "Settings" at bounding box center [51, 358] width 36 height 11
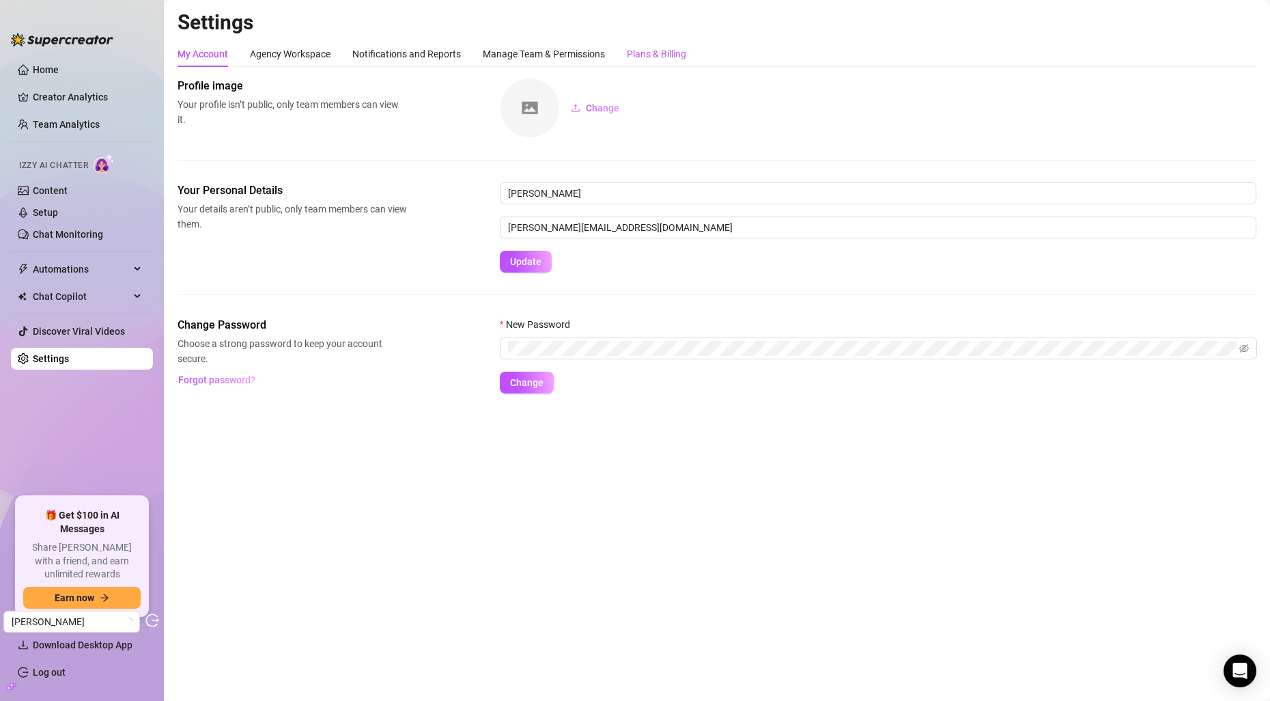
click at [644, 46] on div "Plans & Billing" at bounding box center [656, 53] width 59 height 15
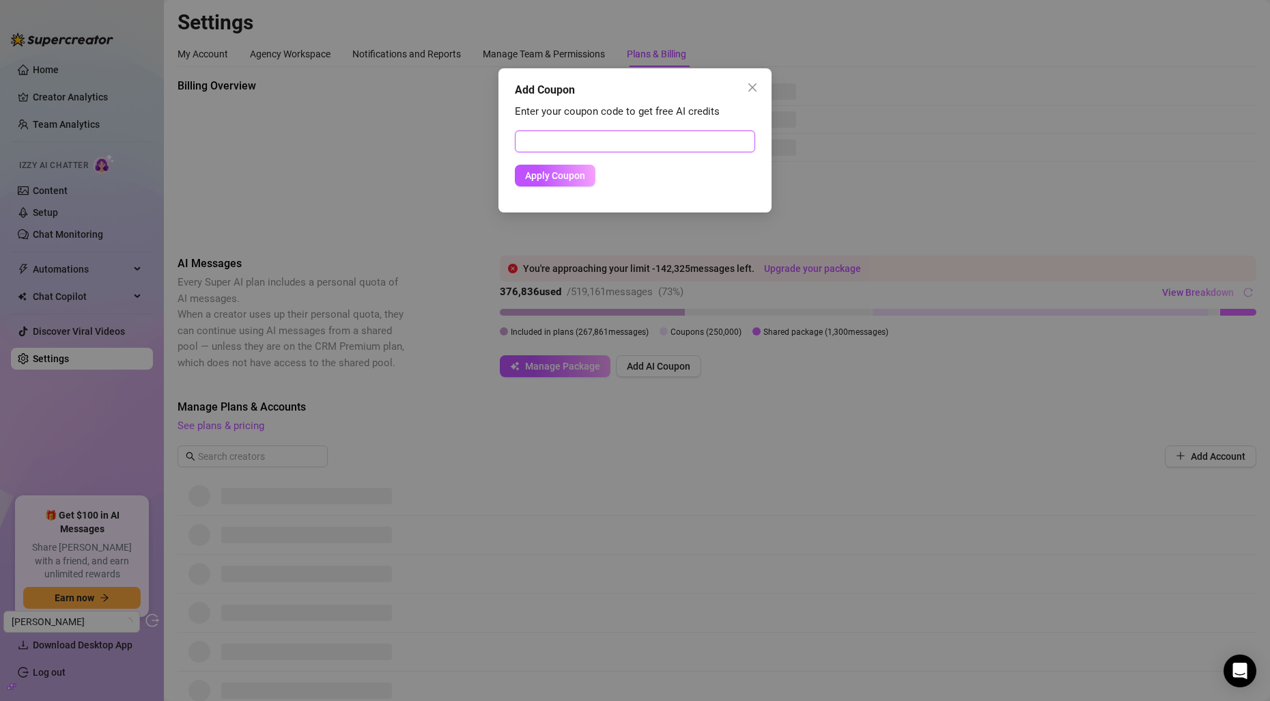
click at [619, 147] on input "text" at bounding box center [635, 141] width 240 height 22
paste input "882169FE00RS0KEL0A19"
paste input "text"
type input "882169FE00RS0KEL0A19"
click at [567, 180] on span "Apply Coupon" at bounding box center [555, 175] width 60 height 11
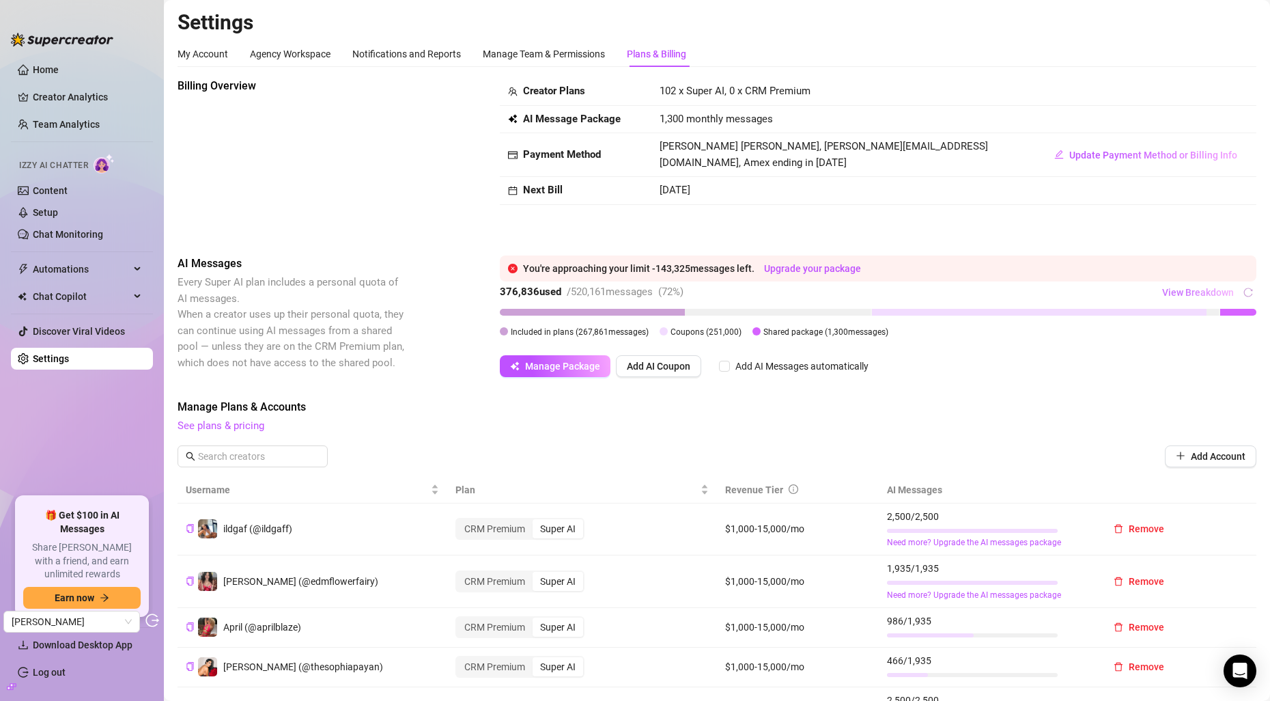
click at [1218, 290] on span "View Breakdown" at bounding box center [1198, 292] width 72 height 11
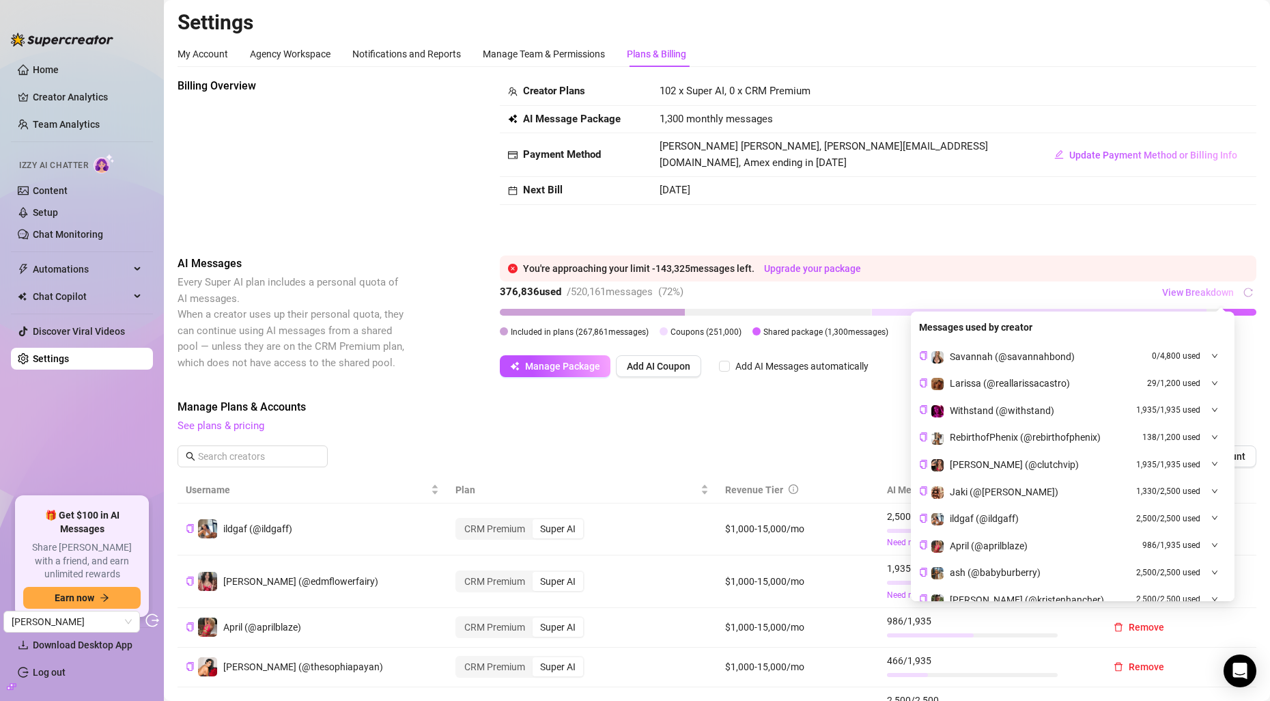
click at [1183, 294] on span "View Breakdown" at bounding box center [1198, 292] width 72 height 11
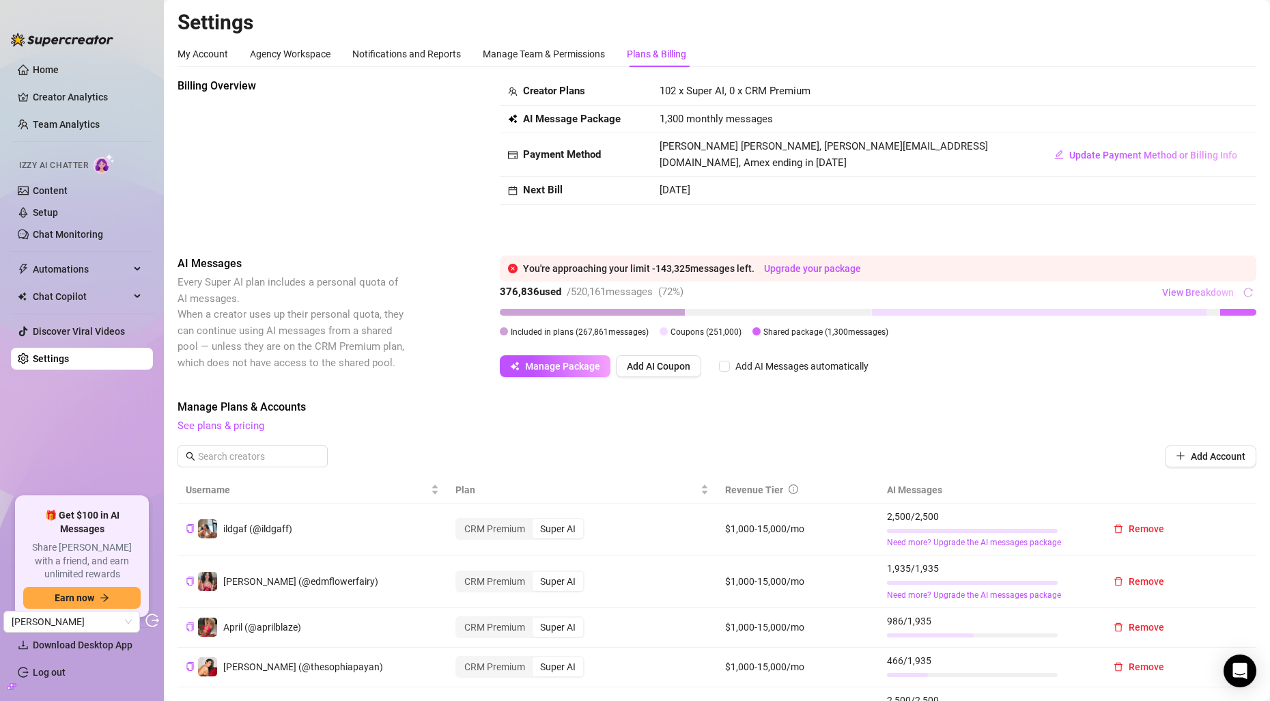
click at [1183, 294] on span "View Breakdown" at bounding box center [1198, 292] width 72 height 11
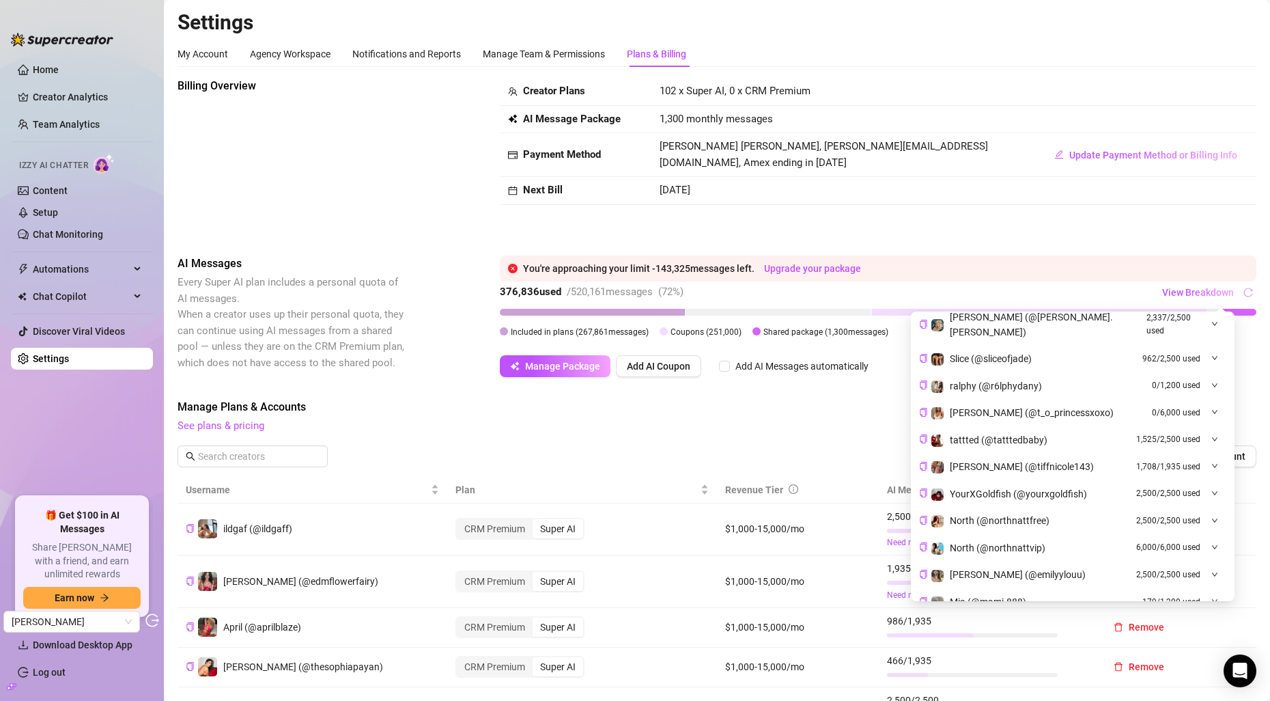
scroll to position [2895, 0]
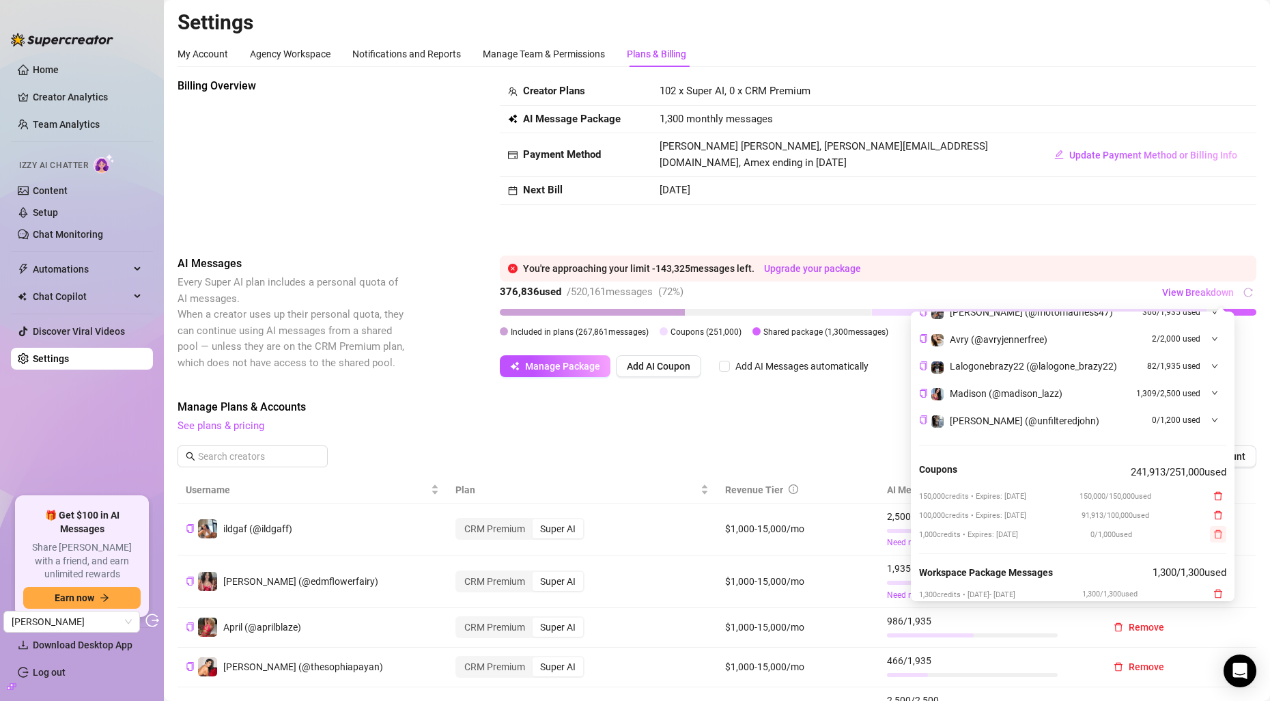
click at [1221, 530] on icon "delete" at bounding box center [1218, 534] width 8 height 9
click at [1249, 484] on span "Yes" at bounding box center [1248, 488] width 16 height 11
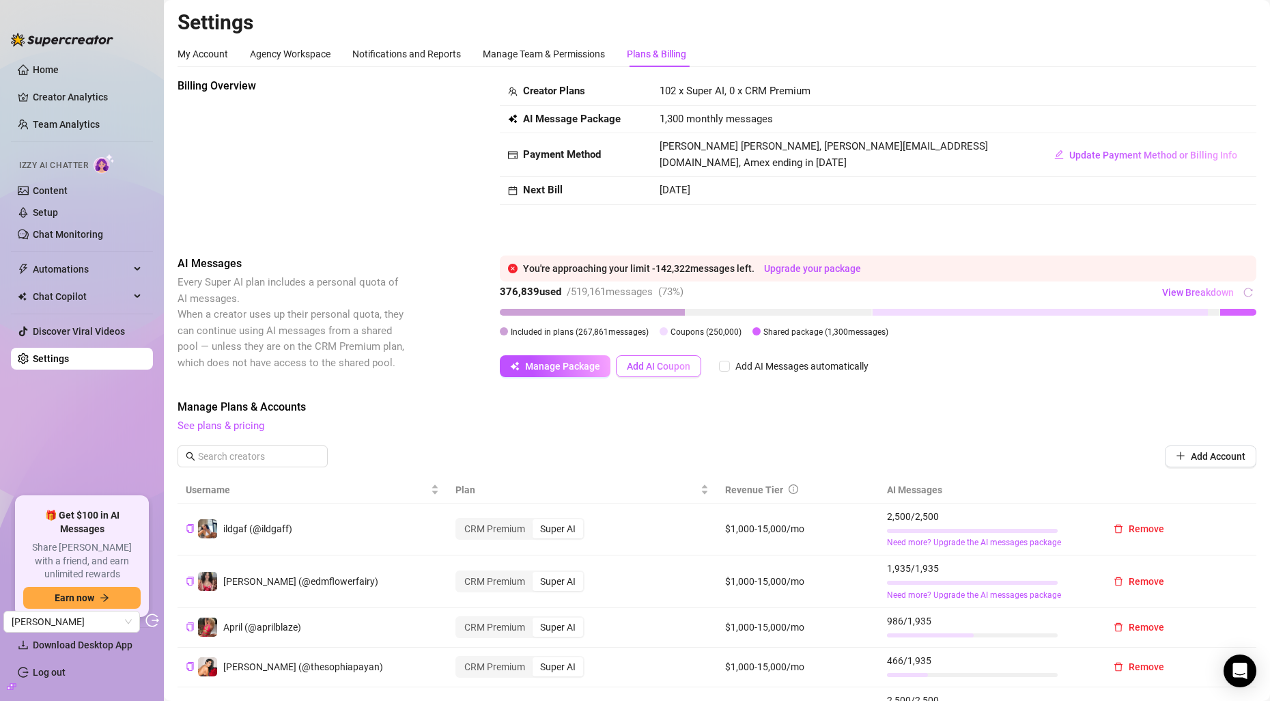
click at [663, 362] on span "Add AI Coupon" at bounding box center [659, 366] width 64 height 11
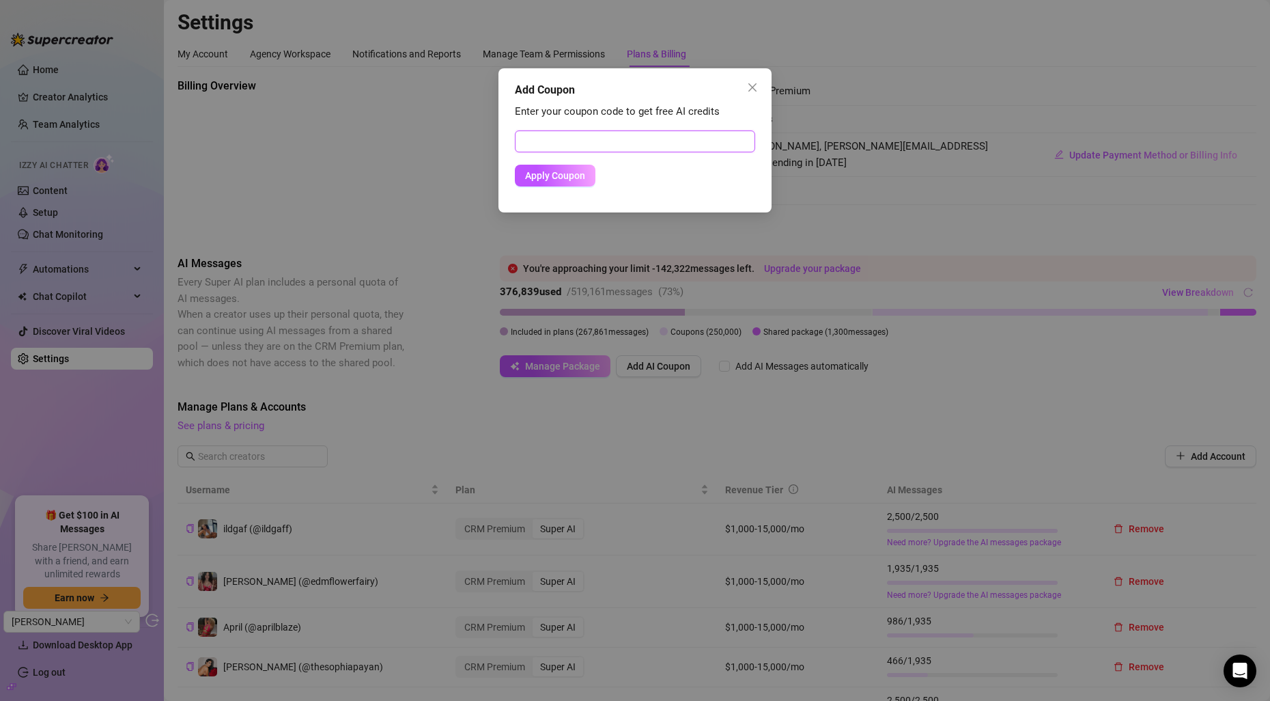
click at [597, 135] on input "text" at bounding box center [635, 141] width 240 height 22
paste input "882169FE255S0KEL05AF"
type input "882169FE255S0KEL05AF"
click at [561, 173] on span "Apply Coupon" at bounding box center [555, 175] width 60 height 11
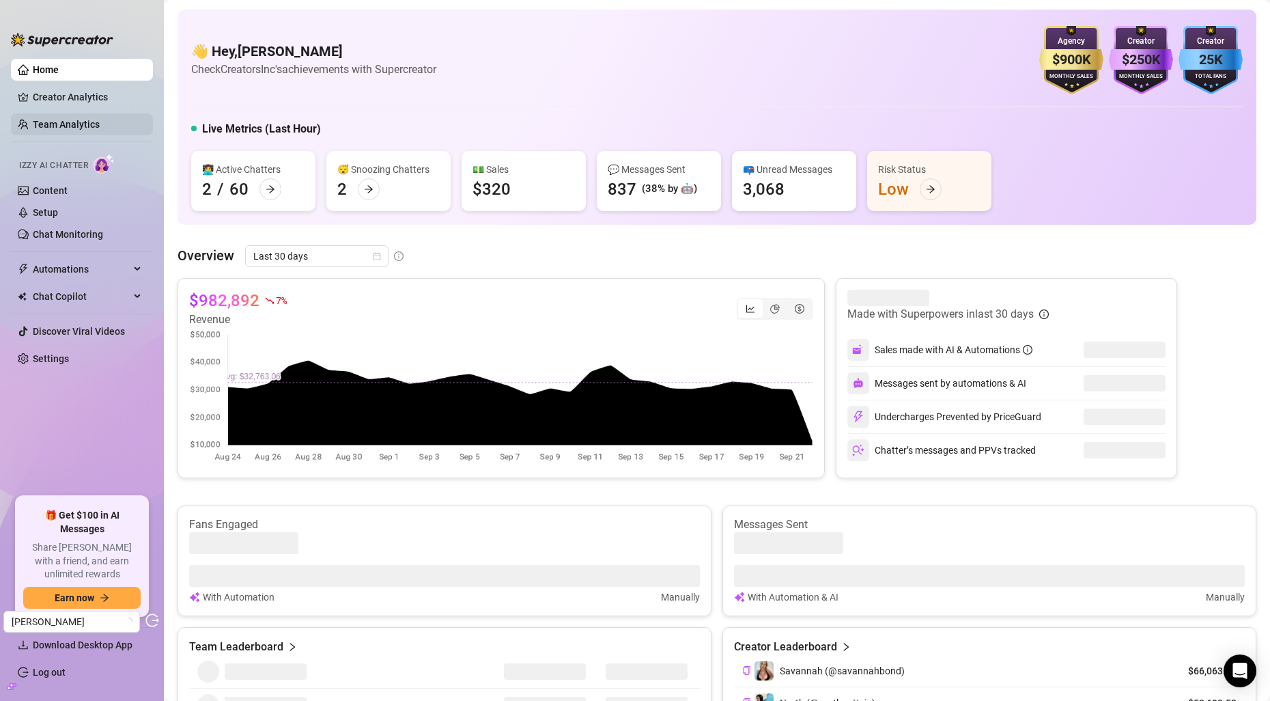
click at [83, 123] on link "Team Analytics" at bounding box center [66, 124] width 67 height 11
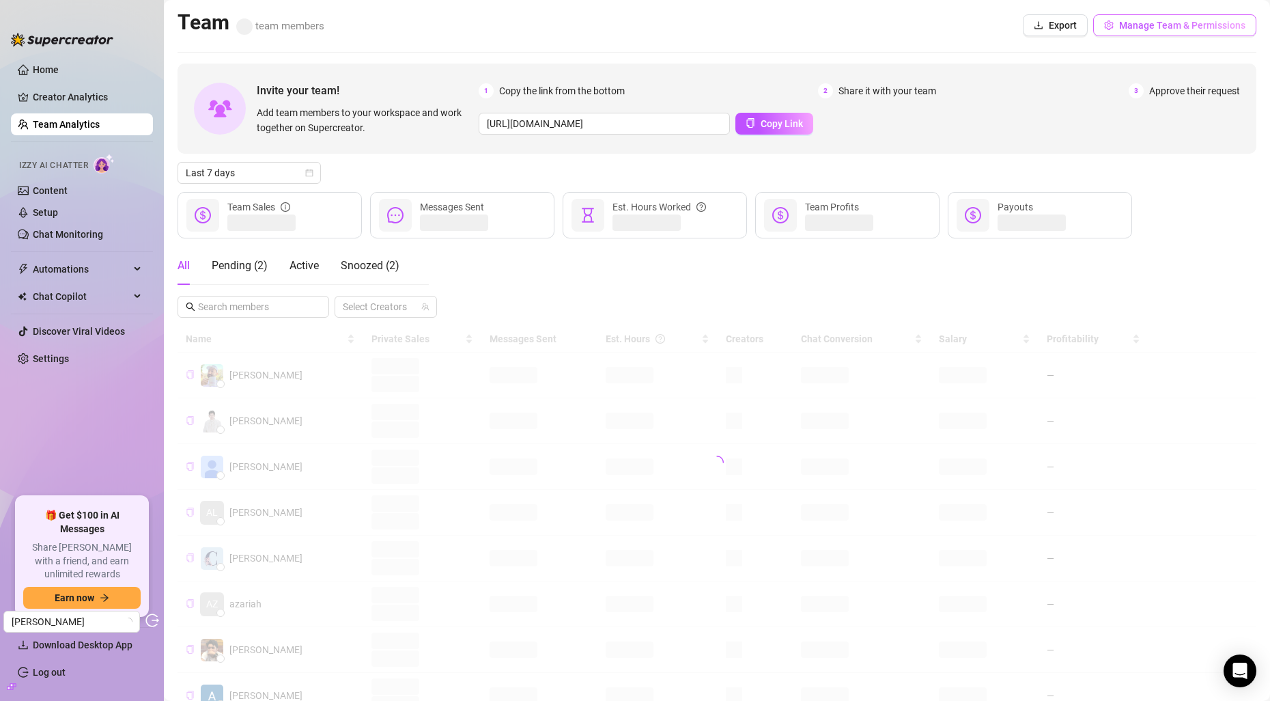
click at [1142, 27] on span "Manage Team & Permissions" at bounding box center [1182, 25] width 126 height 11
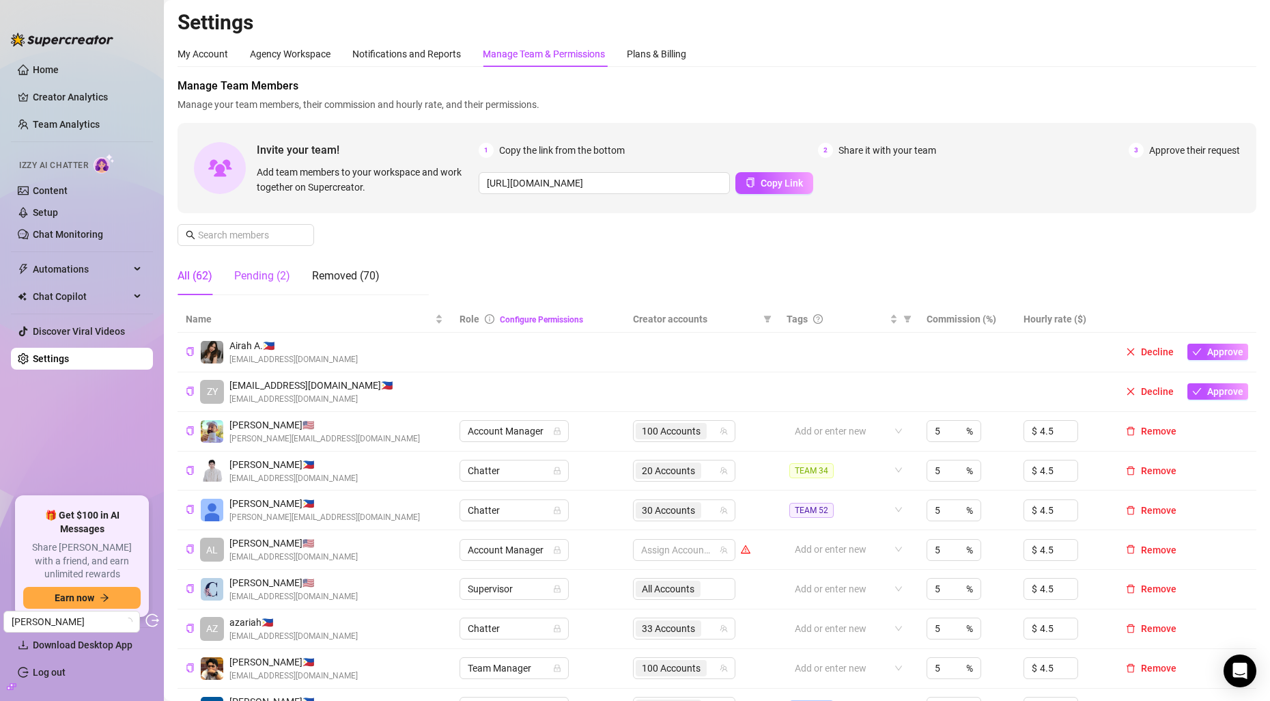
click at [273, 268] on div "Pending (2)" at bounding box center [262, 276] width 56 height 16
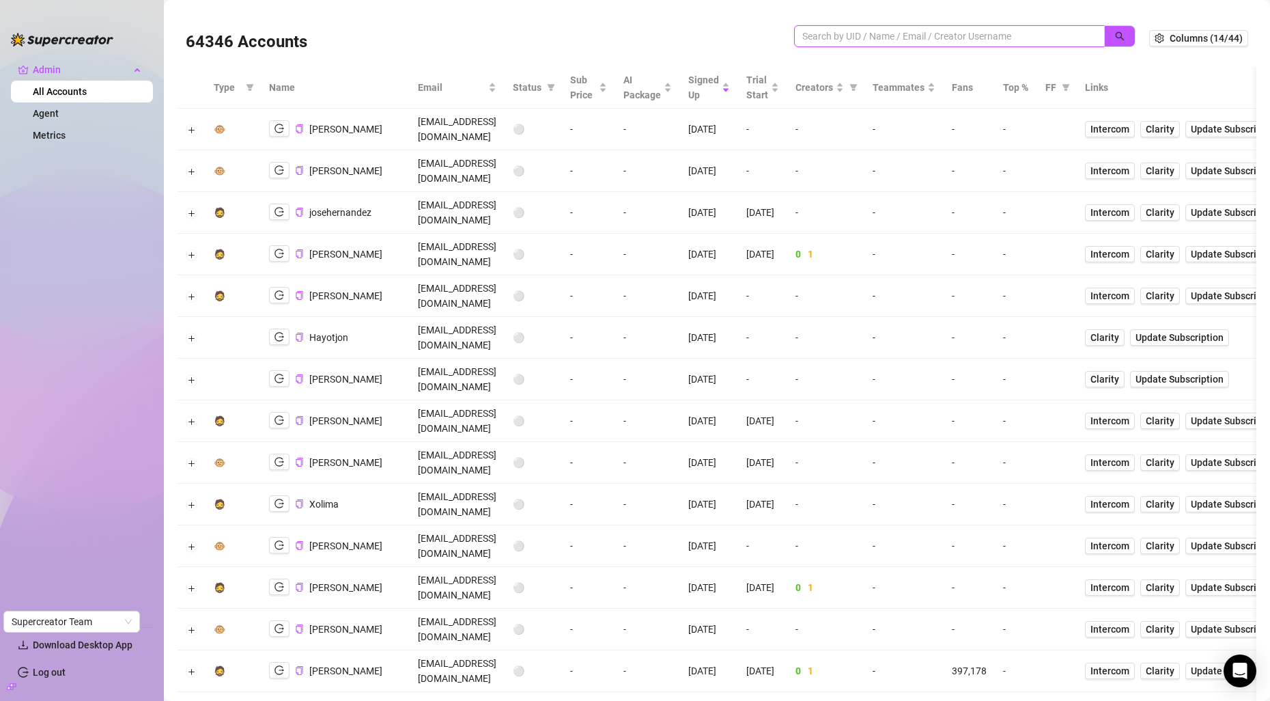
click at [891, 35] on input "search" at bounding box center [944, 36] width 283 height 15
paste input "Po0FgiJJI1VmLeL3sX3zNKbgseI3"
type input "Po0FgiJJI1VmLeL3sX3zNKbgseI3"
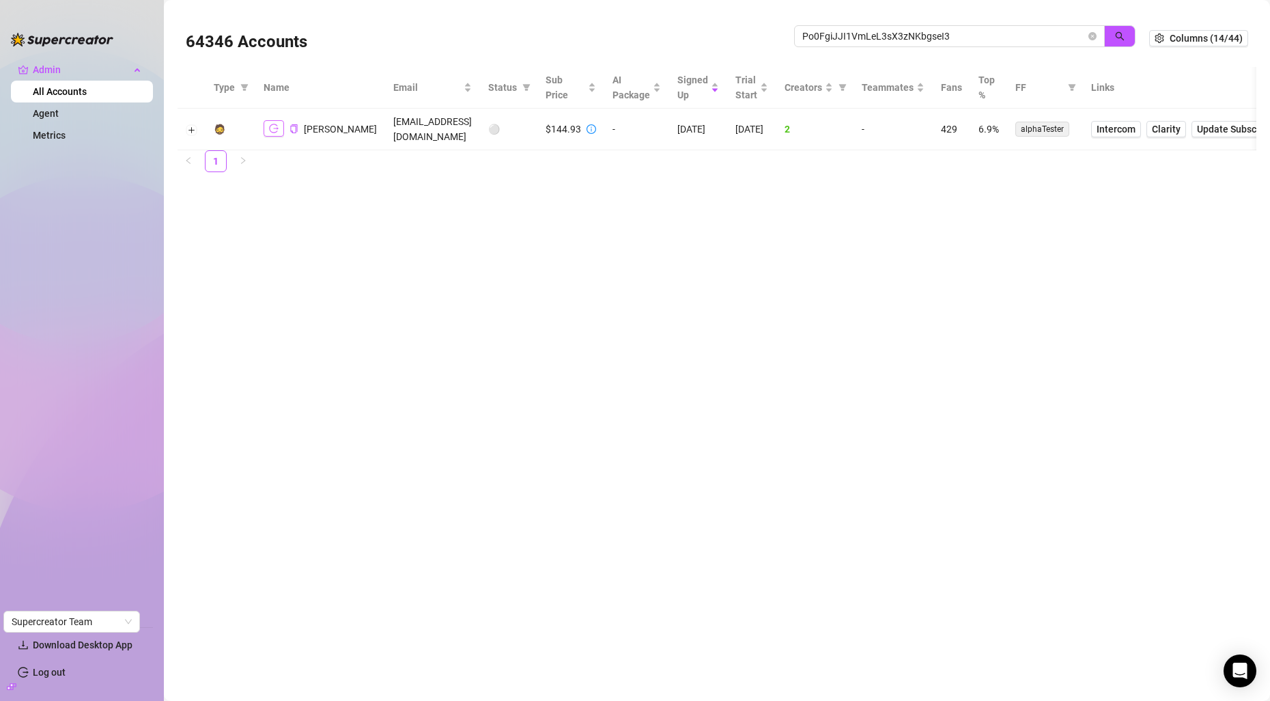
click at [276, 126] on icon "logout" at bounding box center [274, 128] width 10 height 9
click at [195, 128] on button "Expand row" at bounding box center [191, 129] width 11 height 11
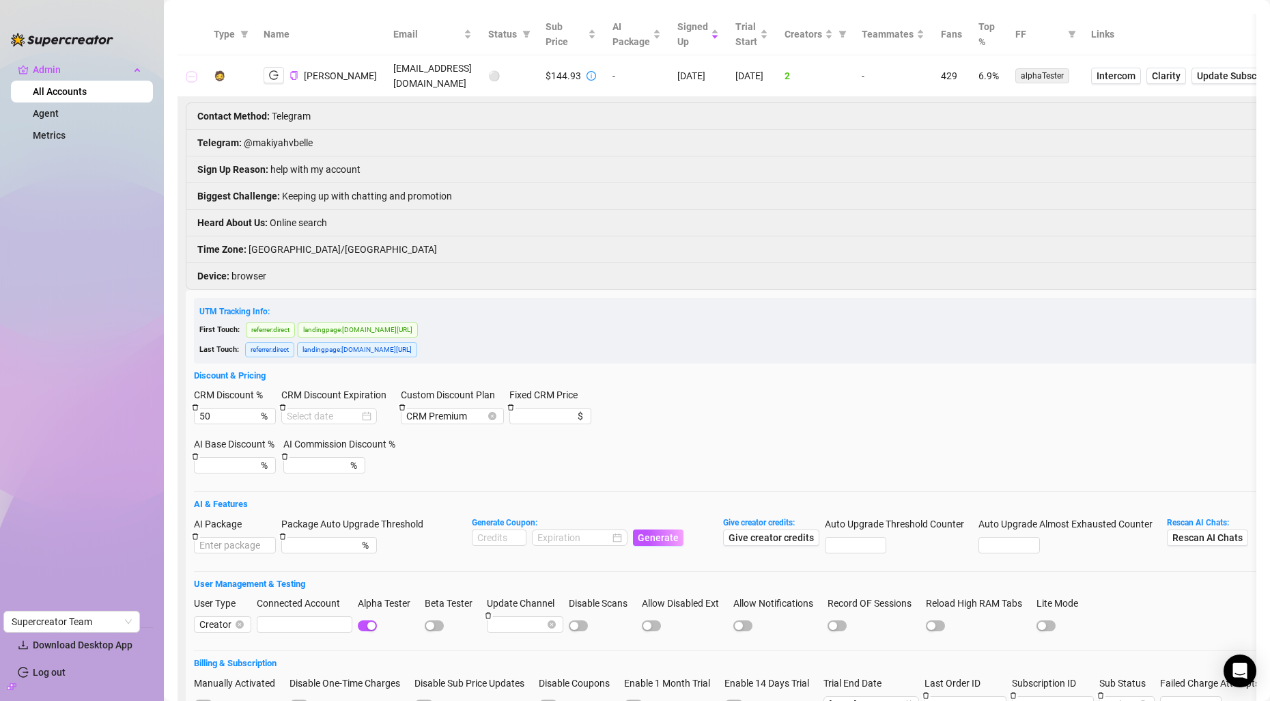
scroll to position [59, 0]
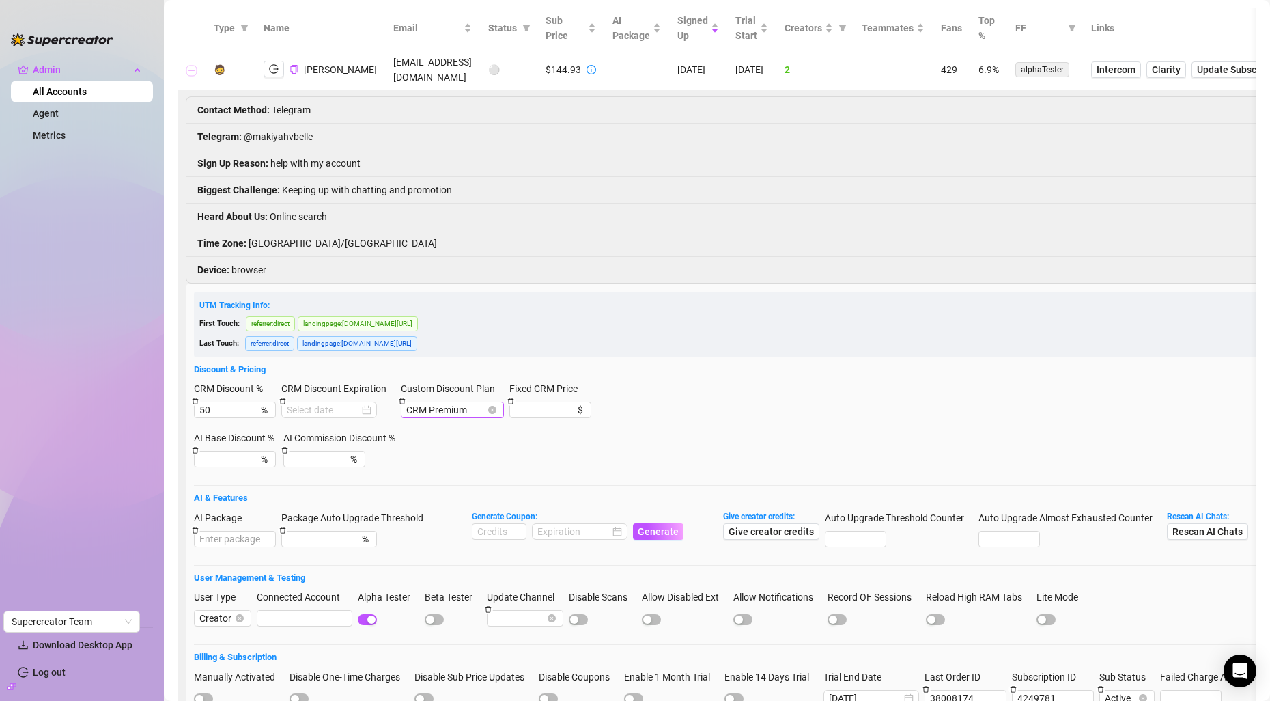
click at [445, 417] on span "CRM Premium" at bounding box center [452, 409] width 92 height 15
click at [550, 345] on div "Last Touch: referrer : direct landingpage : console.supercreator.app/ai-chatter…" at bounding box center [738, 343] width 1078 height 17
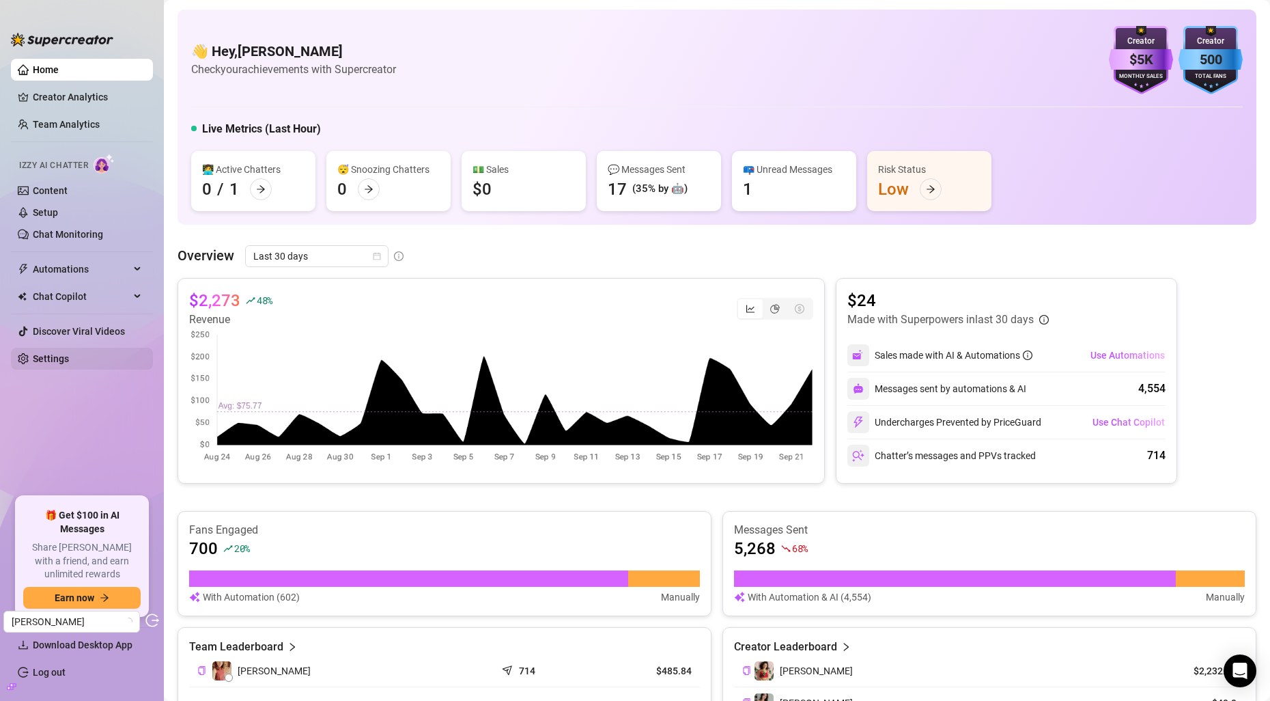
click at [53, 358] on link "Settings" at bounding box center [51, 358] width 36 height 11
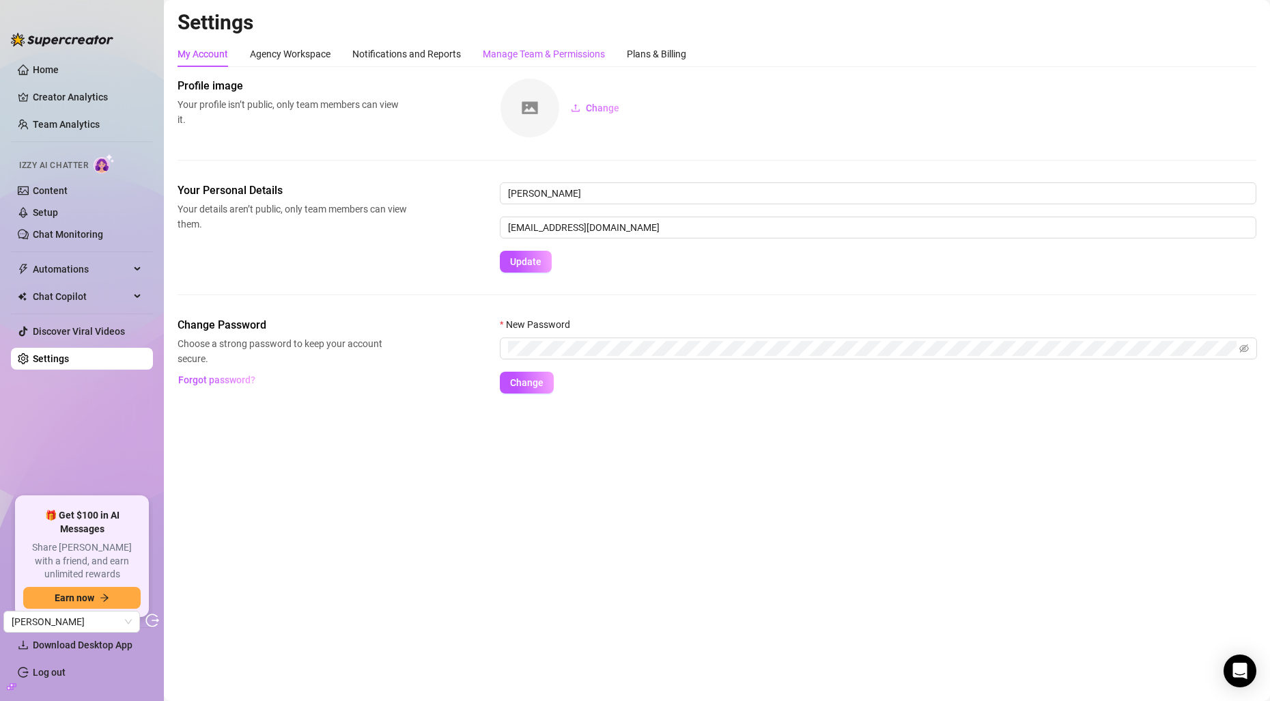
click at [503, 52] on div "Manage Team & Permissions" at bounding box center [544, 53] width 122 height 15
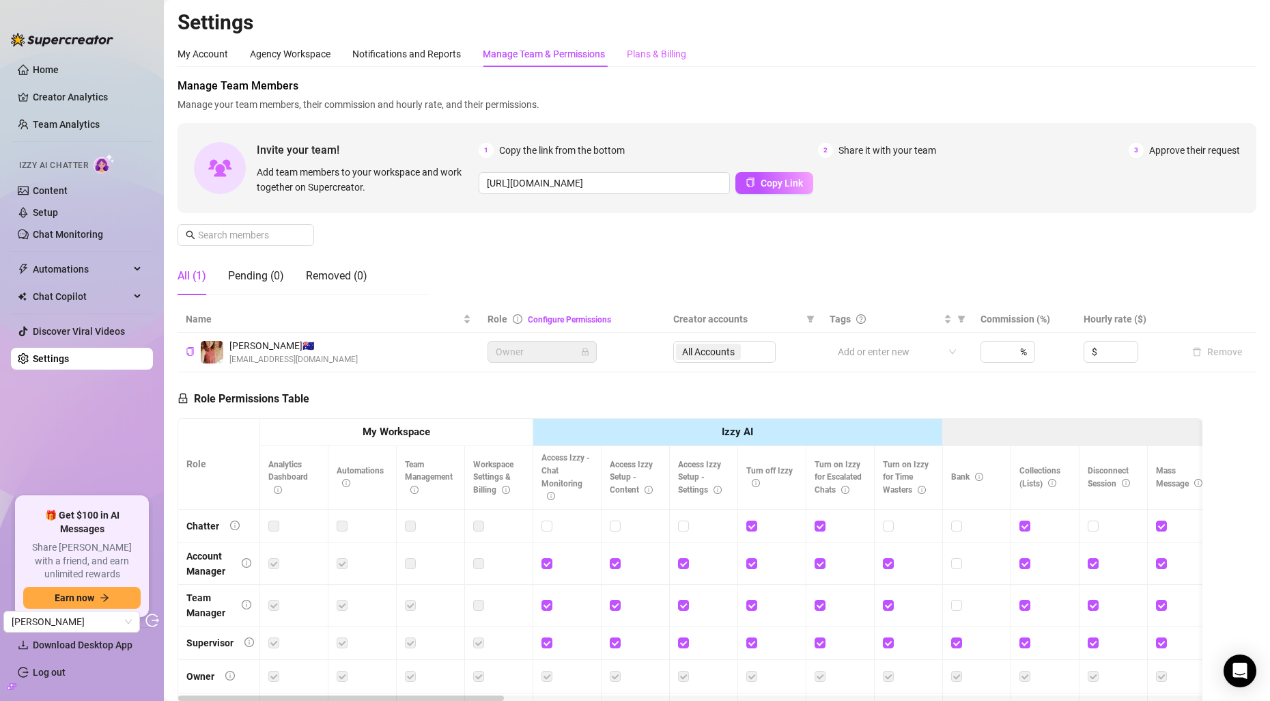
click at [669, 61] on div "Plans & Billing" at bounding box center [656, 54] width 59 height 26
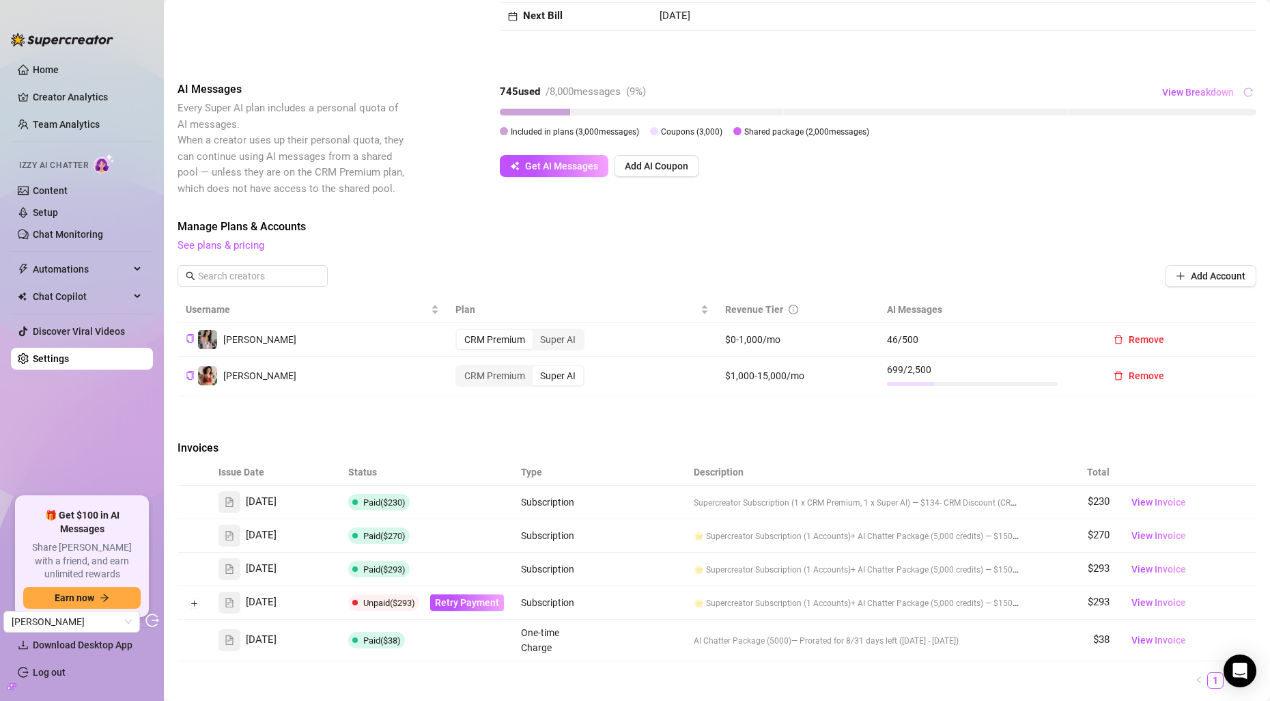
scroll to position [182, 0]
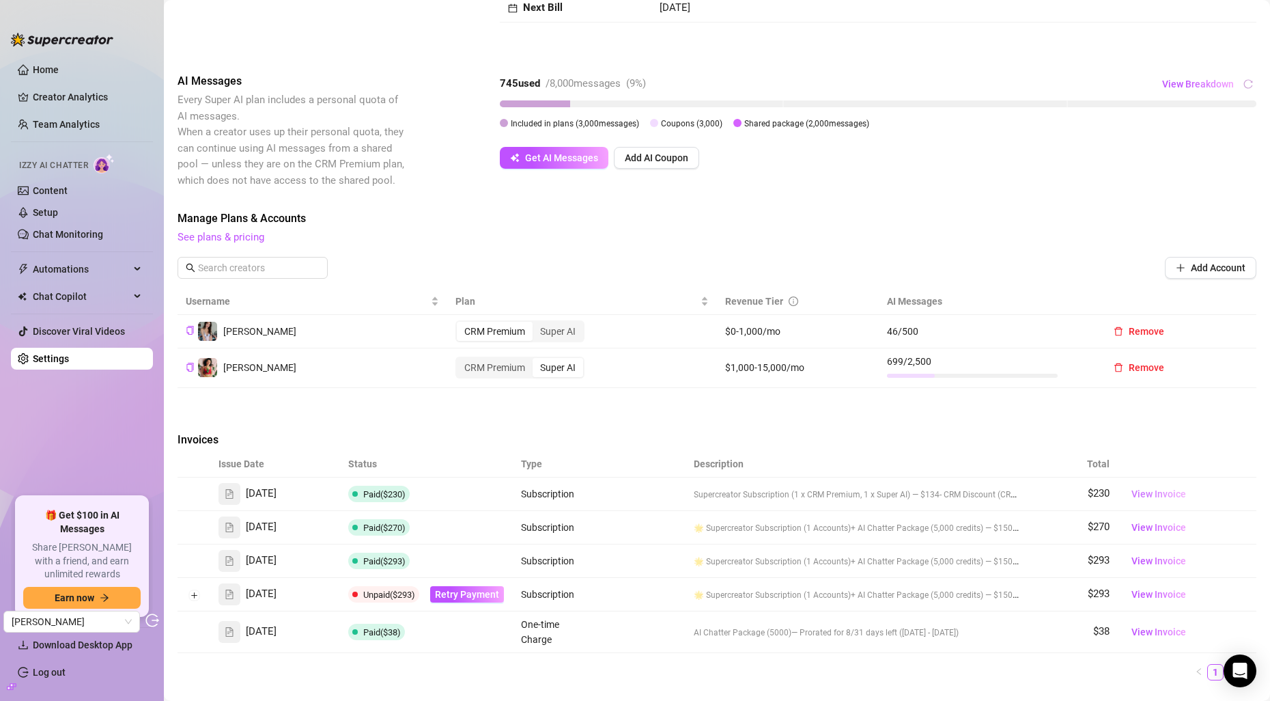
click at [1140, 495] on span "View Invoice" at bounding box center [1159, 493] width 55 height 15
click at [553, 333] on div "Super AI" at bounding box center [558, 331] width 51 height 19
click at [536, 324] on input "Super AI" at bounding box center [536, 324] width 0 height 0
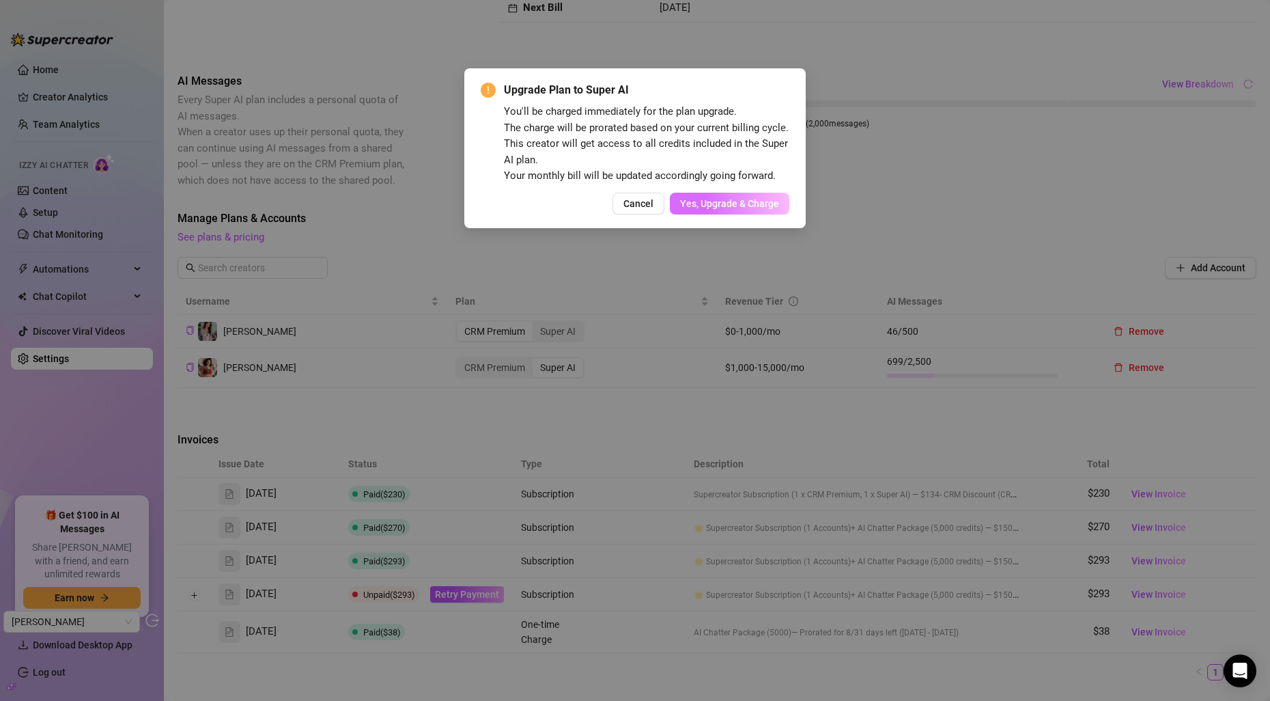
click at [733, 208] on span "Yes, Upgrade & Charge" at bounding box center [729, 203] width 99 height 11
